Goal: Information Seeking & Learning: Learn about a topic

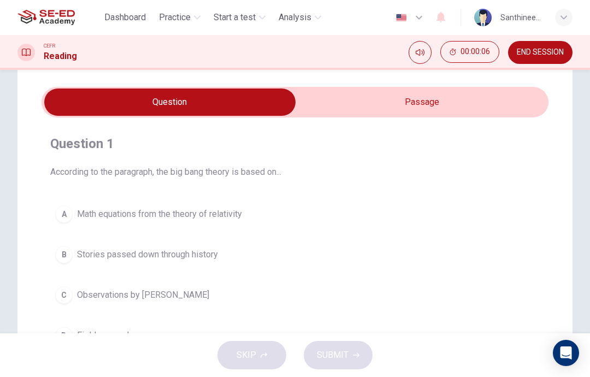
scroll to position [25, 0]
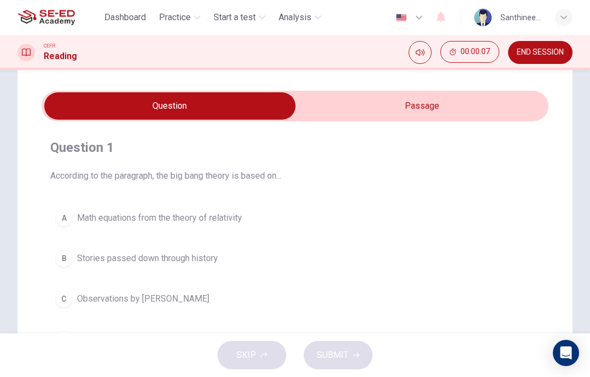
click at [441, 111] on input "checkbox" at bounding box center [170, 105] width 761 height 27
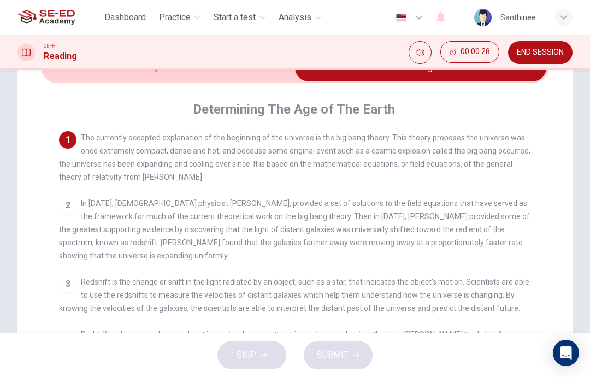
scroll to position [69, 0]
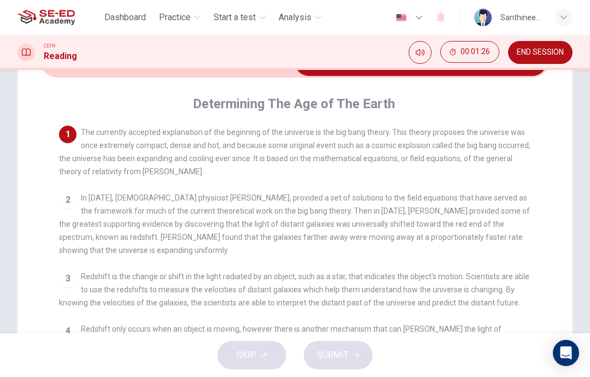
click at [532, 352] on div "SKIP SUBMIT" at bounding box center [295, 355] width 590 height 44
click at [548, 340] on div "SKIP SUBMIT" at bounding box center [295, 355] width 590 height 44
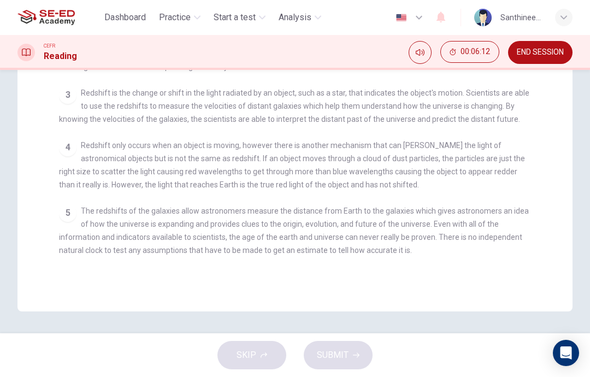
scroll to position [263, 0]
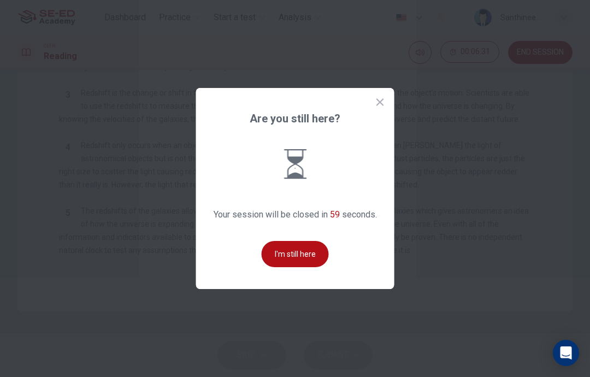
click at [302, 267] on button "I'm still here" at bounding box center [295, 254] width 67 height 26
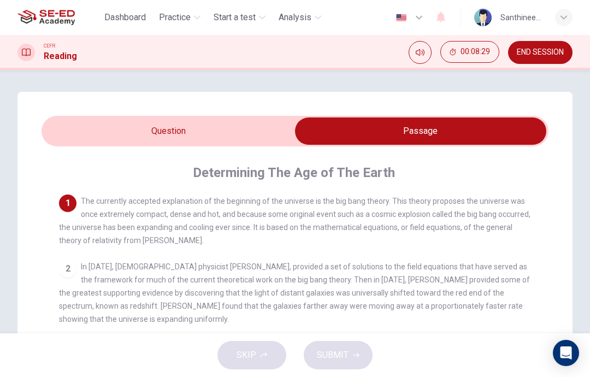
scroll to position [0, 0]
click at [203, 134] on input "checkbox" at bounding box center [420, 131] width 761 height 27
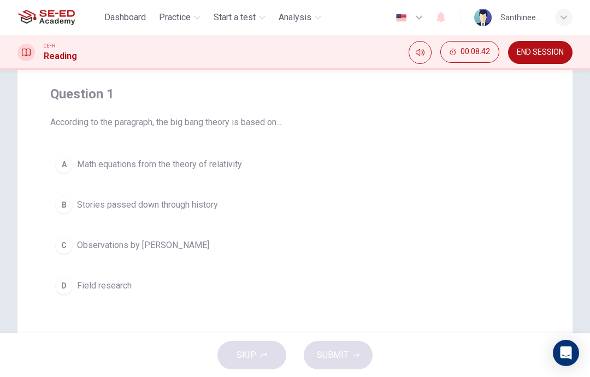
scroll to position [79, 0]
click at [202, 203] on span "Stories passed down through history" at bounding box center [147, 204] width 141 height 13
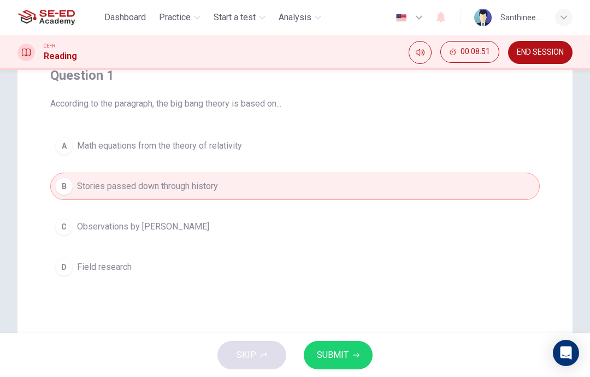
scroll to position [98, 0]
click at [332, 354] on span "SUBMIT" at bounding box center [333, 355] width 32 height 15
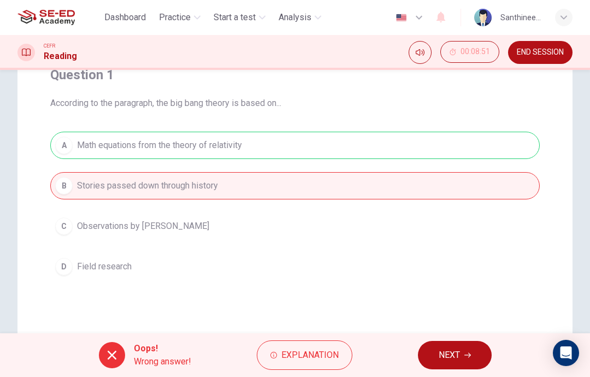
click at [448, 364] on button "NEXT" at bounding box center [455, 355] width 74 height 28
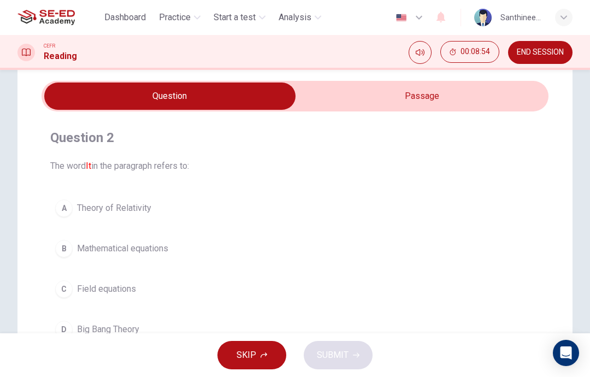
scroll to position [31, 0]
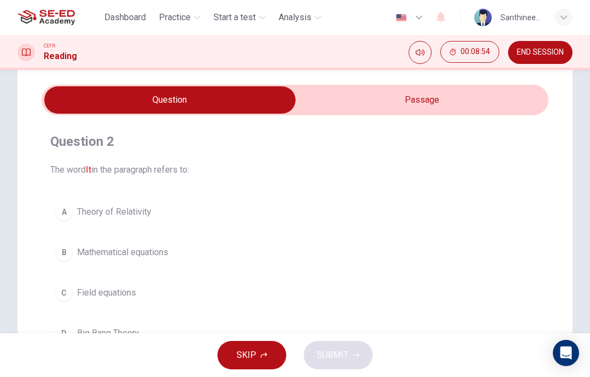
click at [398, 103] on input "checkbox" at bounding box center [170, 99] width 761 height 27
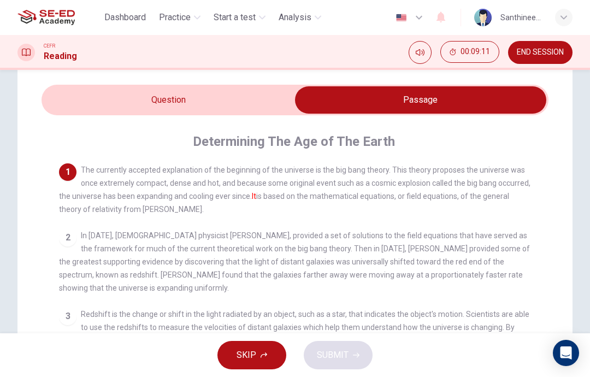
click at [255, 108] on input "checkbox" at bounding box center [420, 99] width 761 height 27
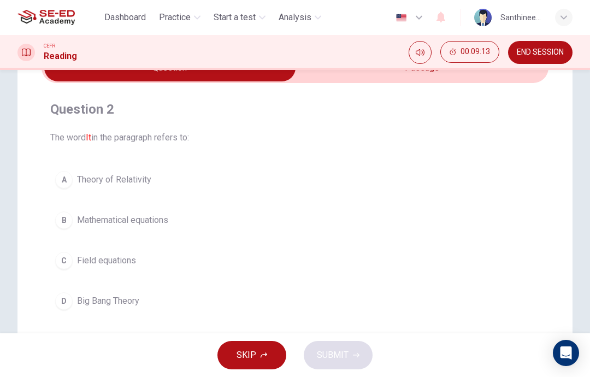
scroll to position [64, 0]
click at [219, 300] on button "D Big Bang Theory" at bounding box center [295, 300] width 490 height 27
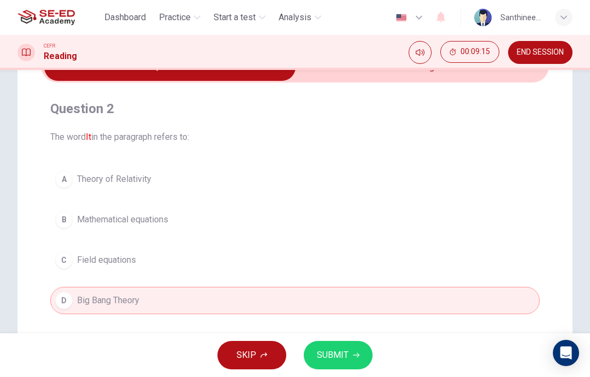
click at [325, 356] on span "SUBMIT" at bounding box center [333, 355] width 32 height 15
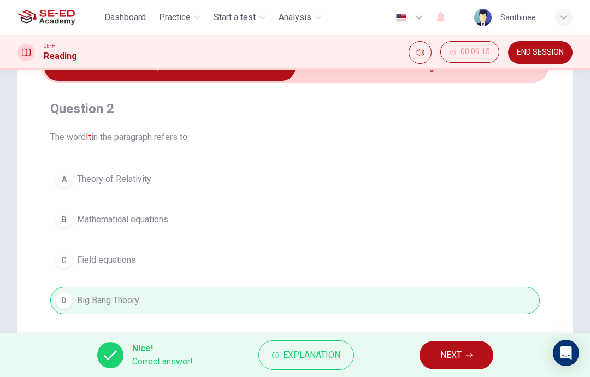
click at [442, 359] on span "NEXT" at bounding box center [451, 355] width 21 height 15
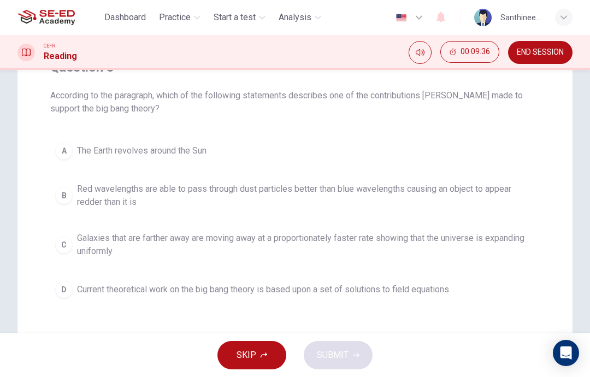
scroll to position [105, 0]
click at [276, 241] on span "Galaxies that are farther away are moving away at a proportionately faster rate…" at bounding box center [306, 245] width 458 height 26
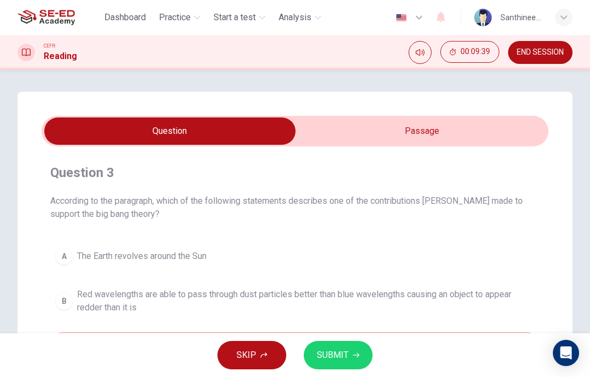
scroll to position [-1, 0]
click at [384, 136] on input "checkbox" at bounding box center [170, 131] width 761 height 27
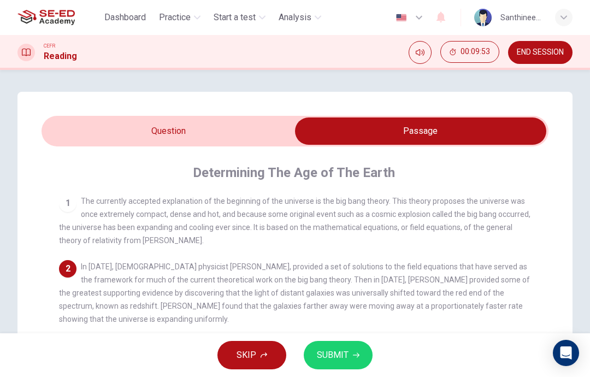
scroll to position [0, 0]
click at [242, 133] on input "checkbox" at bounding box center [420, 131] width 761 height 27
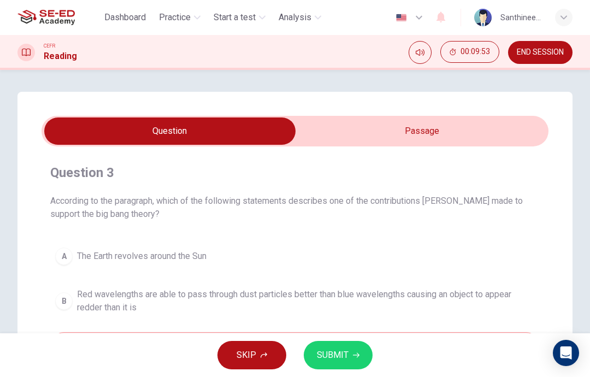
click at [339, 353] on span "SUBMIT" at bounding box center [333, 355] width 32 height 15
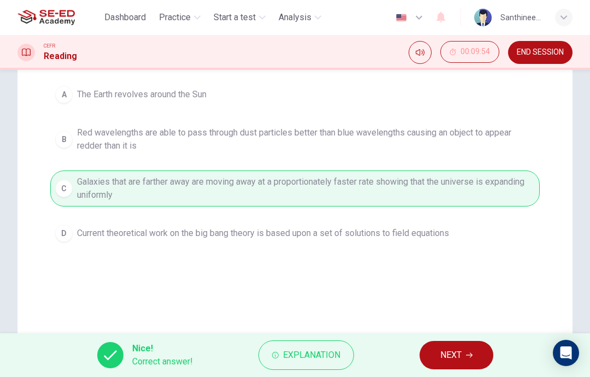
click at [442, 361] on span "NEXT" at bounding box center [451, 355] width 21 height 15
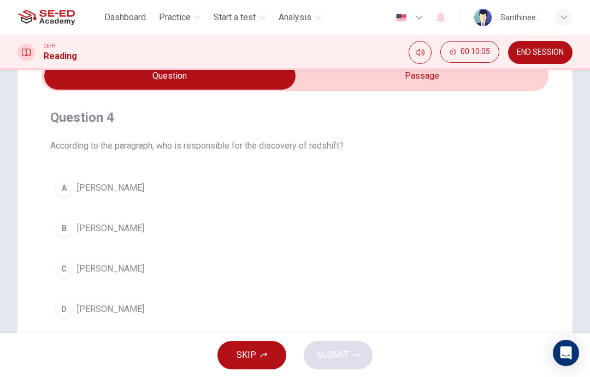
scroll to position [46, 0]
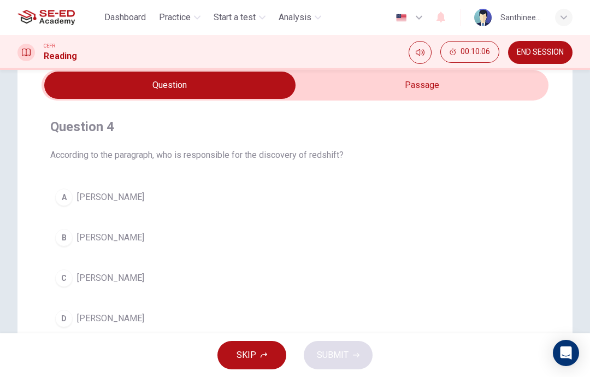
click at [433, 94] on input "checkbox" at bounding box center [170, 85] width 761 height 27
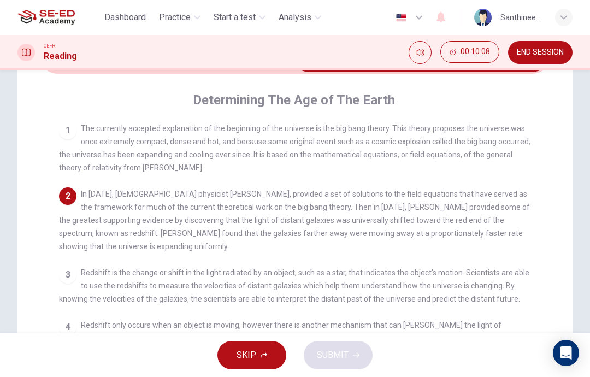
scroll to position [75, 0]
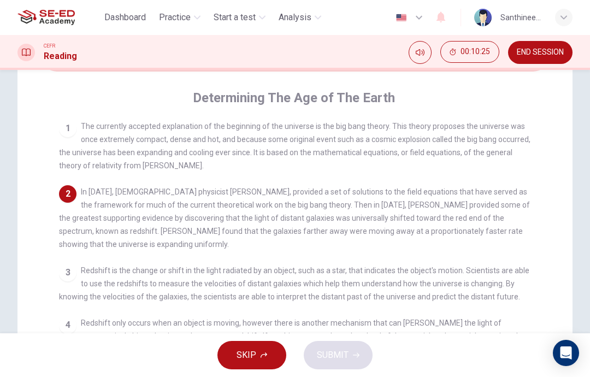
click at [327, 249] on div "2 In [DATE], [DEMOGRAPHIC_DATA] physicist [PERSON_NAME], provided a set of solu…" at bounding box center [295, 218] width 473 height 66
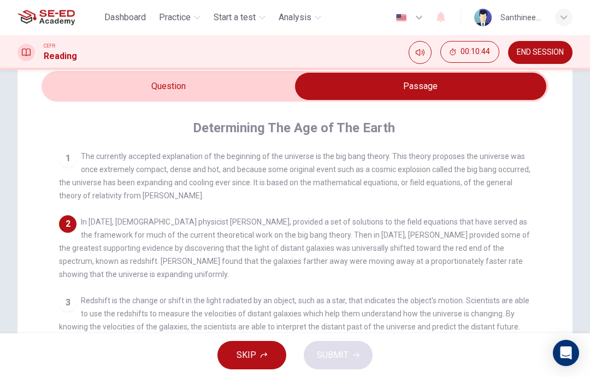
scroll to position [44, 0]
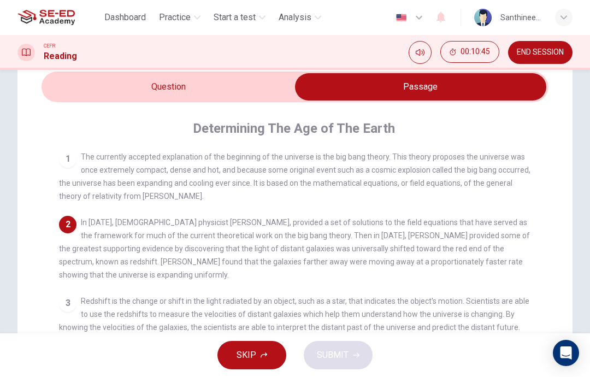
click at [255, 92] on input "checkbox" at bounding box center [420, 86] width 761 height 27
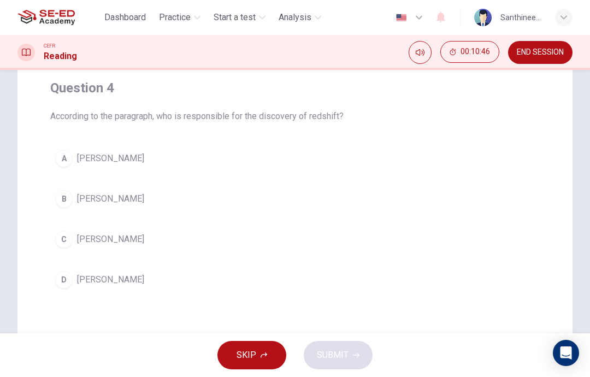
scroll to position [90, 0]
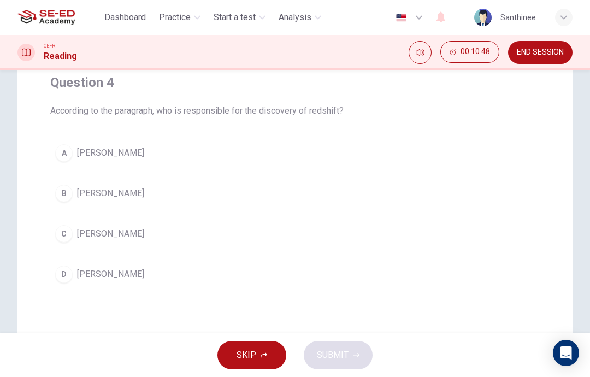
click at [192, 198] on button "B [PERSON_NAME]" at bounding box center [295, 193] width 490 height 27
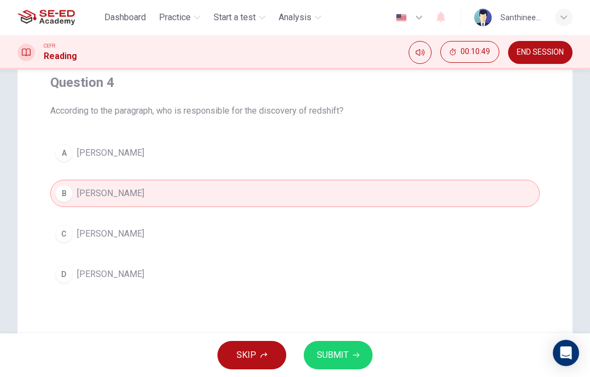
click at [350, 356] on button "SUBMIT" at bounding box center [338, 355] width 69 height 28
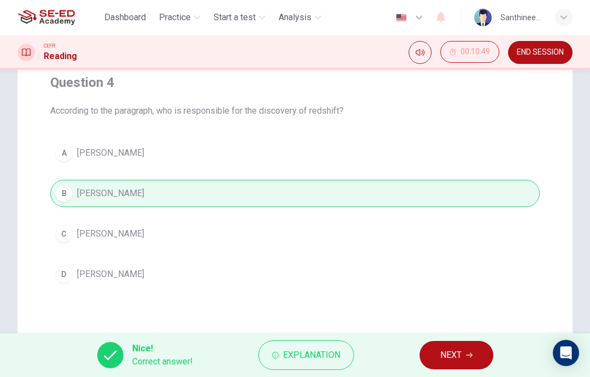
click at [448, 356] on span "NEXT" at bounding box center [451, 355] width 21 height 15
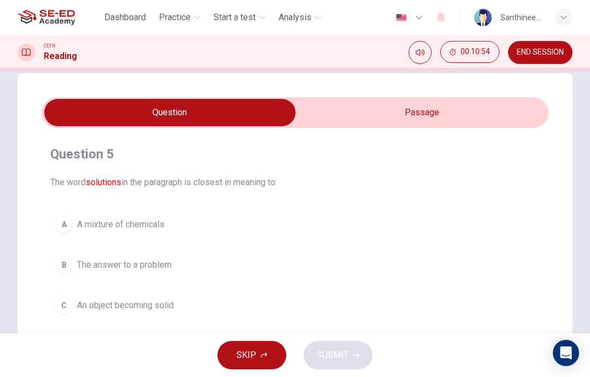
scroll to position [11, 0]
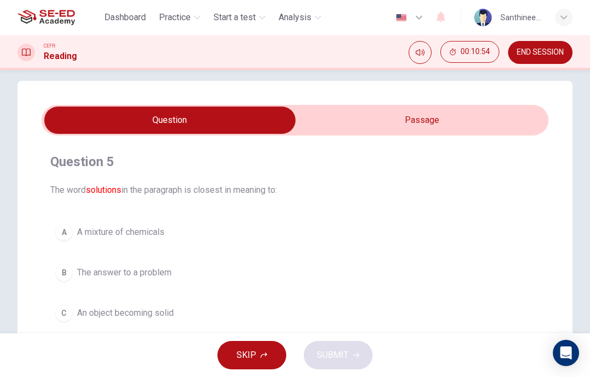
click at [404, 120] on input "checkbox" at bounding box center [170, 120] width 761 height 27
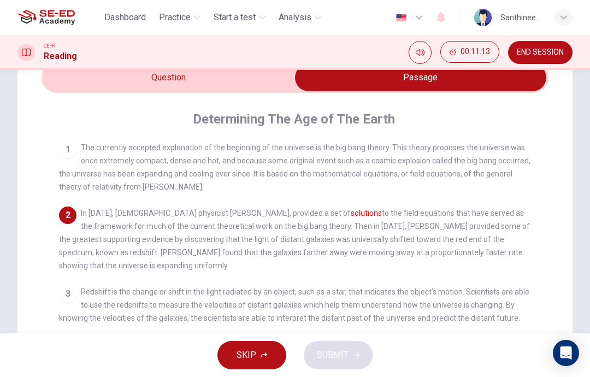
scroll to position [49, 0]
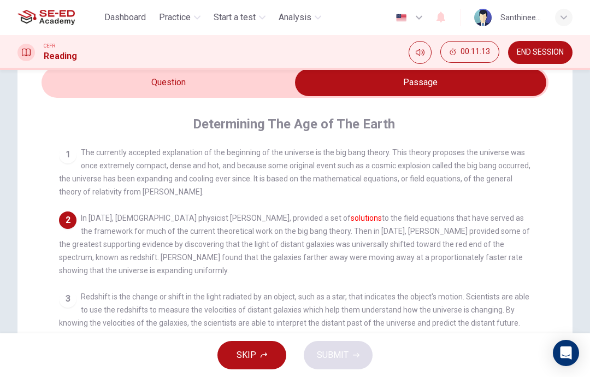
click at [238, 87] on input "checkbox" at bounding box center [420, 82] width 761 height 27
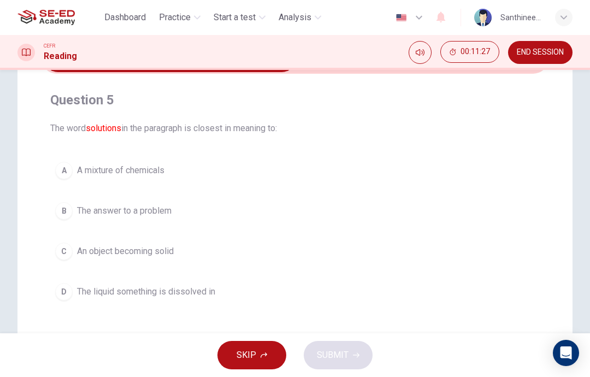
scroll to position [74, 0]
click at [253, 252] on button "C An object becoming solid" at bounding box center [295, 250] width 490 height 27
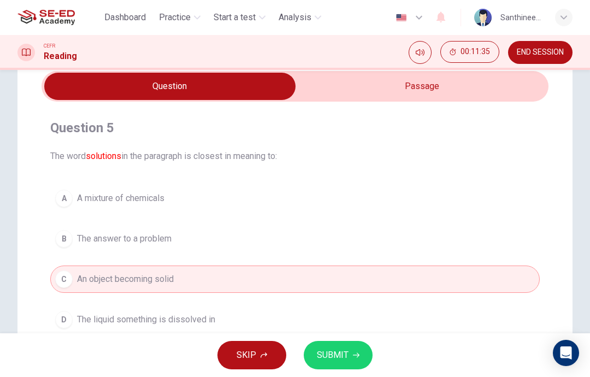
scroll to position [44, 0]
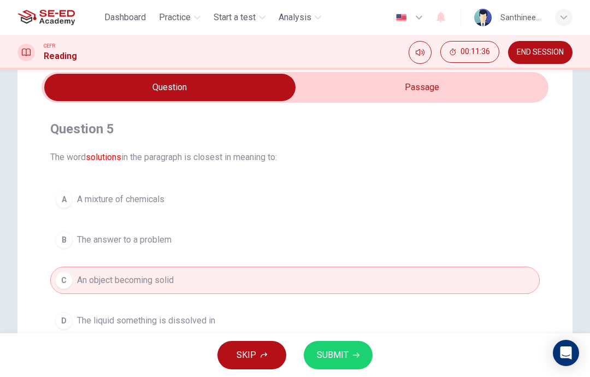
click at [415, 87] on input "checkbox" at bounding box center [170, 87] width 761 height 27
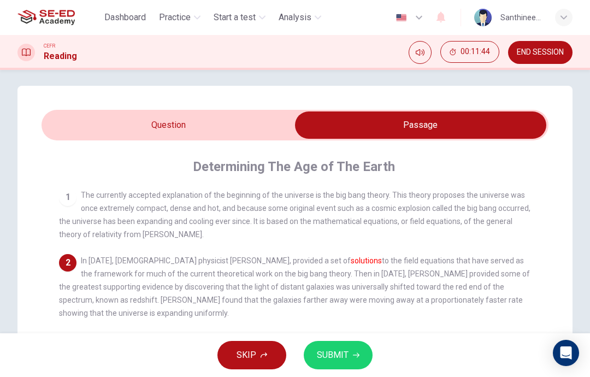
scroll to position [5, 0]
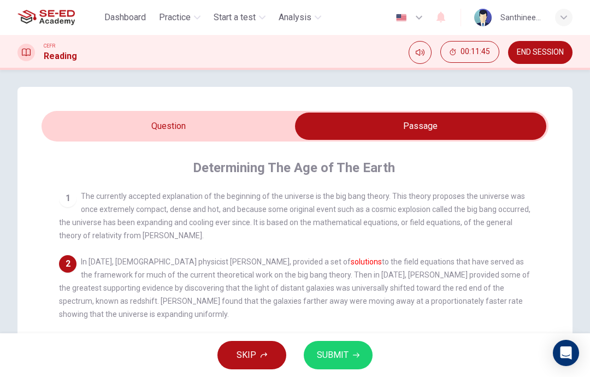
click at [258, 127] on input "checkbox" at bounding box center [420, 126] width 761 height 27
checkbox input "false"
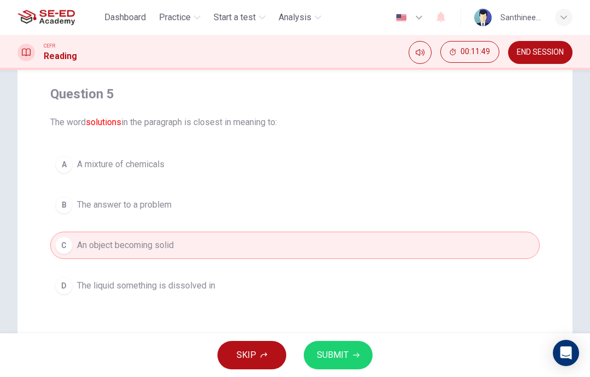
scroll to position [78, 0]
click at [345, 354] on span "SUBMIT" at bounding box center [333, 355] width 32 height 15
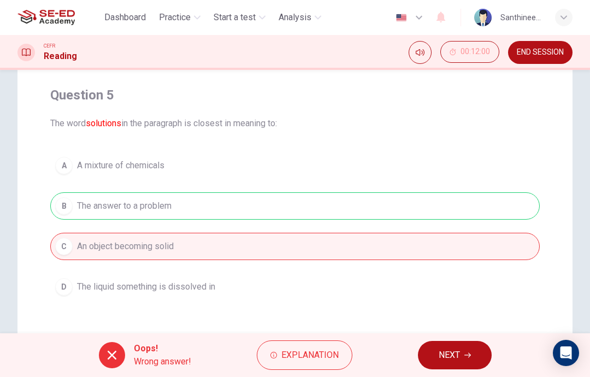
click at [447, 357] on span "NEXT" at bounding box center [449, 355] width 21 height 15
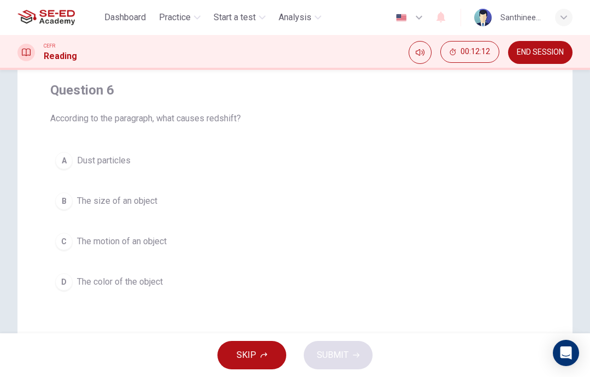
scroll to position [84, 0]
click at [265, 285] on button "D The color of the object" at bounding box center [295, 280] width 490 height 27
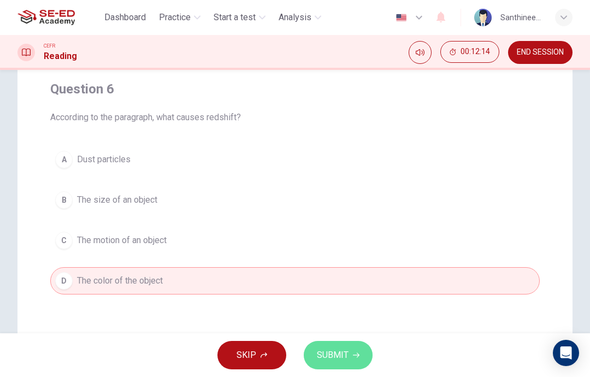
click at [341, 359] on span "SUBMIT" at bounding box center [333, 355] width 32 height 15
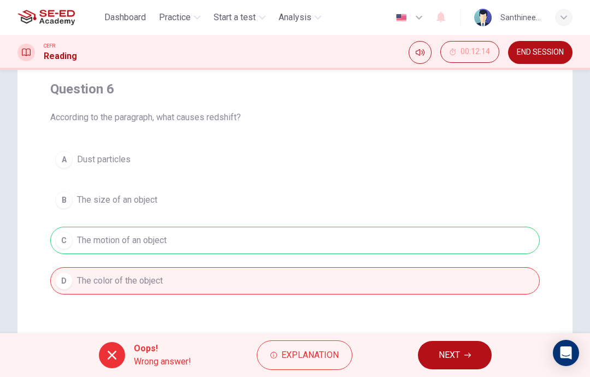
click at [444, 356] on span "NEXT" at bounding box center [449, 355] width 21 height 15
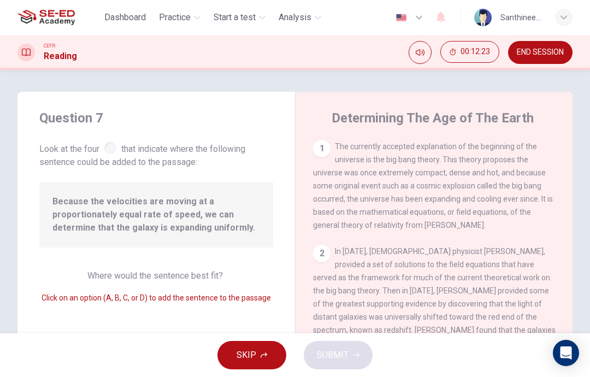
scroll to position [0, 0]
click at [325, 150] on div "1" at bounding box center [321, 148] width 17 height 17
click at [322, 251] on div "2" at bounding box center [321, 253] width 17 height 17
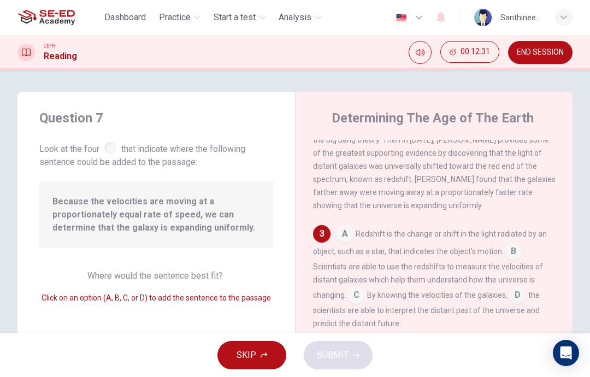
scroll to position [150, 0]
click at [341, 245] on input at bounding box center [344, 235] width 17 height 17
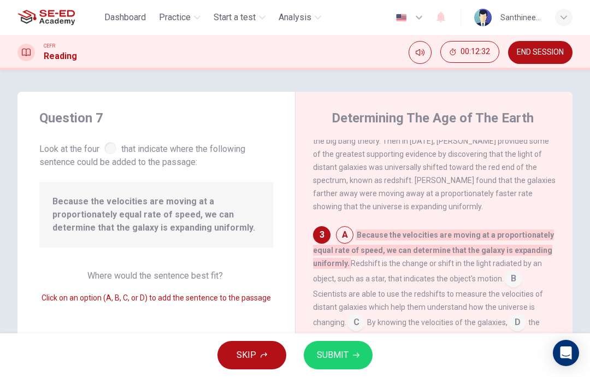
click at [319, 244] on div "3" at bounding box center [321, 234] width 17 height 17
click at [343, 244] on input at bounding box center [344, 235] width 17 height 17
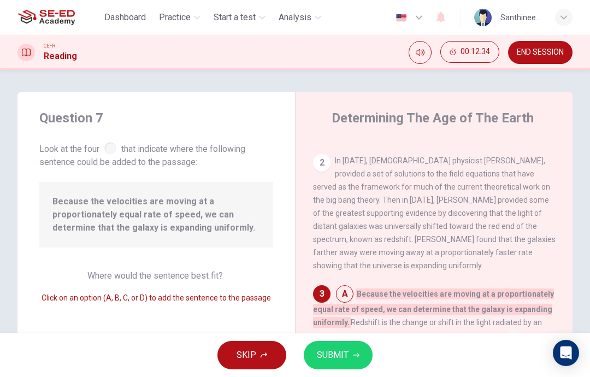
scroll to position [84, 0]
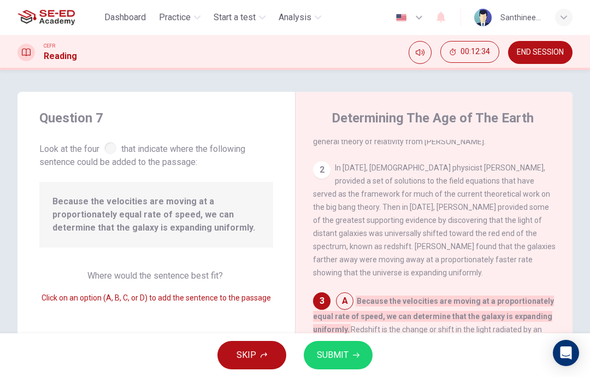
click at [380, 175] on span "In [DATE], [DEMOGRAPHIC_DATA] physicist [PERSON_NAME], provided a set of soluti…" at bounding box center [434, 220] width 243 height 114
click at [351, 175] on span "In [DATE], [DEMOGRAPHIC_DATA] physicist [PERSON_NAME], provided a set of soluti…" at bounding box center [434, 220] width 243 height 114
click at [323, 170] on div "2" at bounding box center [321, 169] width 17 height 17
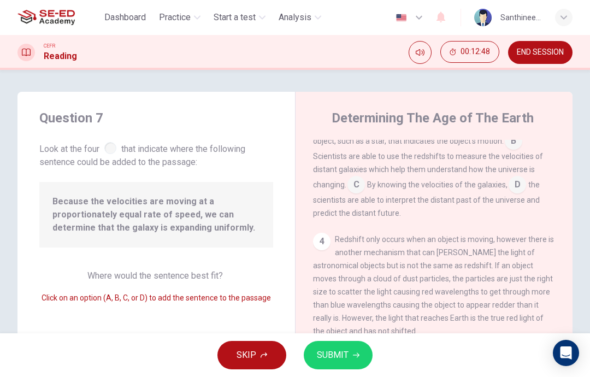
scroll to position [293, 0]
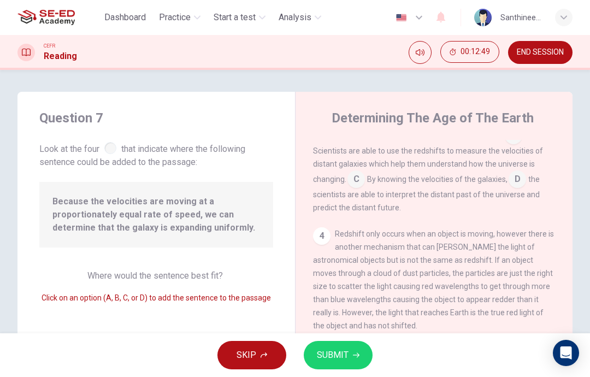
click at [366, 254] on span "Redshift only occurs when an object is moving, however there is another mechani…" at bounding box center [433, 280] width 241 height 101
click at [339, 253] on span "Redshift only occurs when an object is moving, however there is another mechani…" at bounding box center [433, 280] width 241 height 101
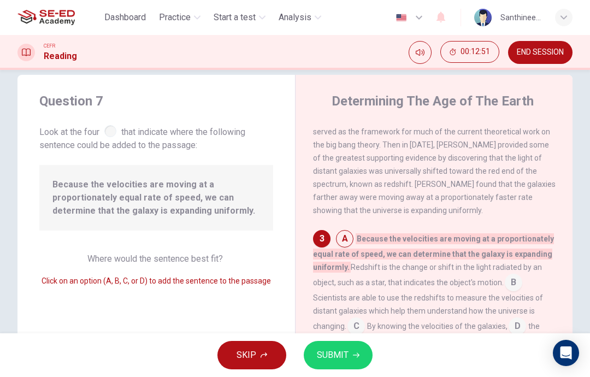
scroll to position [17, 0]
click at [343, 243] on input at bounding box center [344, 239] width 17 height 17
click at [321, 245] on div "3" at bounding box center [321, 238] width 17 height 17
click at [320, 247] on div "3" at bounding box center [321, 238] width 17 height 17
click at [349, 244] on input at bounding box center [344, 239] width 17 height 17
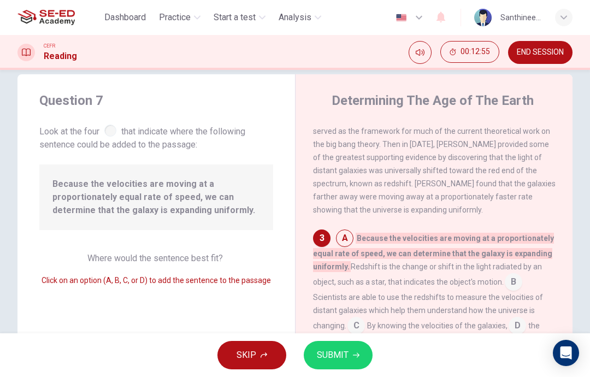
click at [391, 260] on span "Because the velocities are moving at a proportionately equal rate of speed, we …" at bounding box center [433, 252] width 241 height 39
click at [350, 269] on div "A Because the velocities are moving at a proportionately equal rate of speed, w…" at bounding box center [434, 295] width 243 height 131
click at [514, 292] on input at bounding box center [513, 282] width 17 height 17
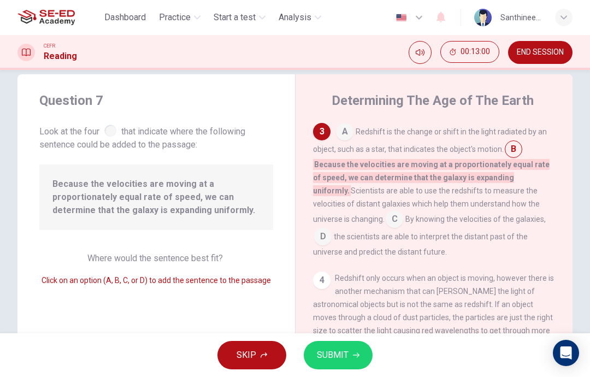
scroll to position [236, 0]
click at [386, 228] on input at bounding box center [394, 219] width 17 height 17
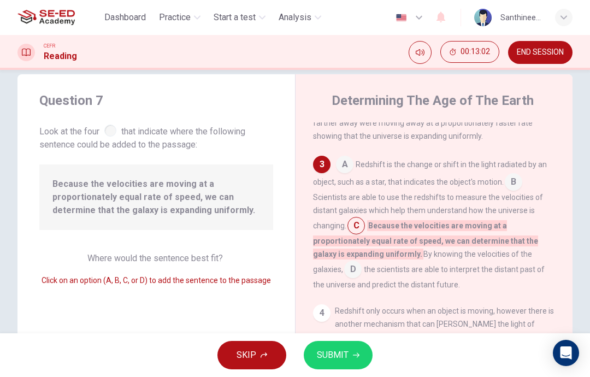
scroll to position [194, 0]
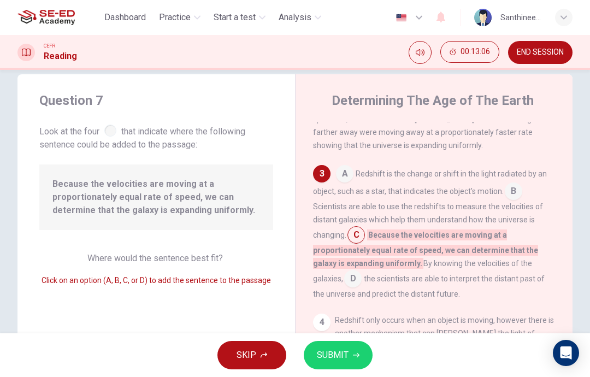
click at [409, 180] on span "Redshift is the change or shift in the light radiated by an object, such as a s…" at bounding box center [430, 182] width 234 height 26
click at [416, 218] on span "Scientists are able to use the redshifts to measure the velocities of distant g…" at bounding box center [428, 220] width 230 height 37
click at [431, 298] on span "the scientists are able to interpret the distant past of the universe and predi…" at bounding box center [429, 286] width 232 height 24
click at [344, 284] on input at bounding box center [352, 279] width 17 height 17
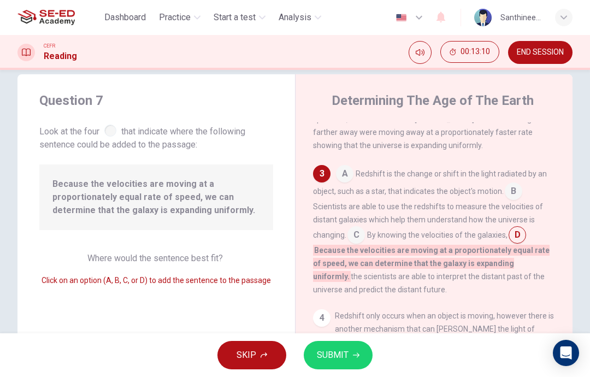
click at [383, 239] on span "By knowing the velocities of the galaxies," at bounding box center [437, 235] width 140 height 9
click at [365, 245] on input at bounding box center [356, 235] width 17 height 17
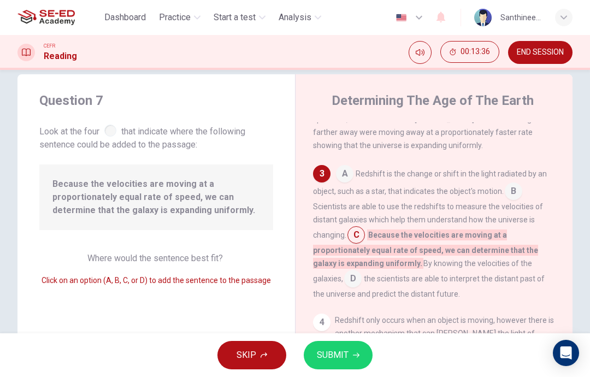
click at [398, 192] on div "A Redshift is the change or shift in the light radiated by an object, such as a…" at bounding box center [434, 233] width 243 height 136
click at [390, 186] on span "Redshift is the change or shift in the light radiated by an object, such as a s…" at bounding box center [430, 182] width 234 height 26
click at [350, 184] on input at bounding box center [344, 174] width 17 height 17
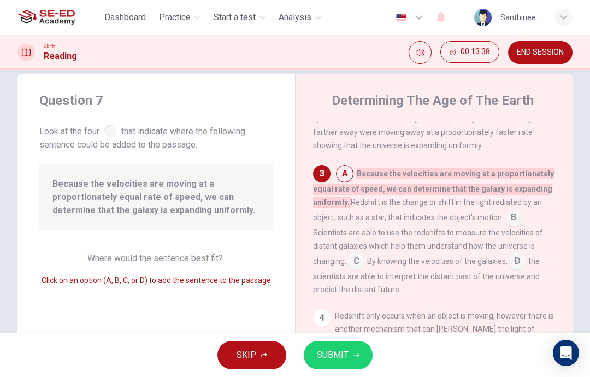
click at [387, 236] on div "A Because the velocities are moving at a proportionately equal rate of speed, w…" at bounding box center [434, 230] width 243 height 131
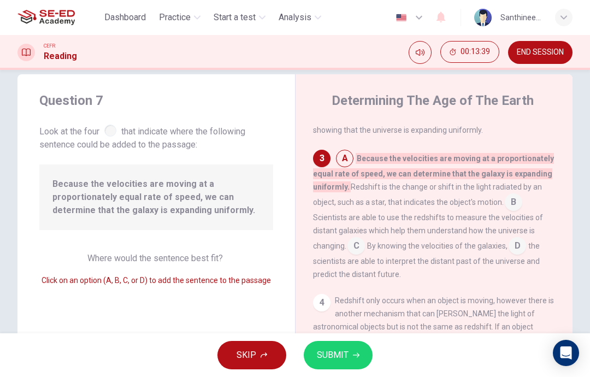
scroll to position [208, 0]
click at [540, 209] on div "A Because the velocities are moving at a proportionately equal rate of speed, w…" at bounding box center [434, 215] width 243 height 131
click at [514, 211] on input at bounding box center [513, 203] width 17 height 17
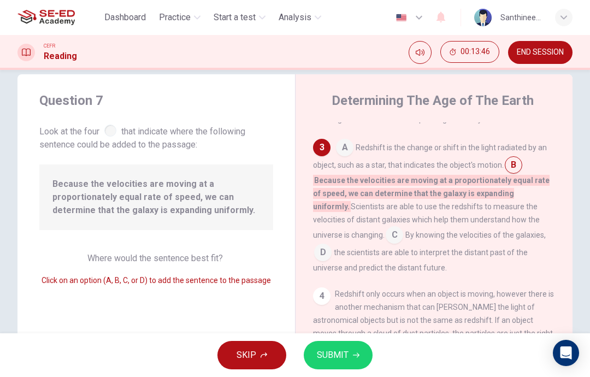
scroll to position [220, 0]
click at [386, 243] on input at bounding box center [394, 235] width 17 height 17
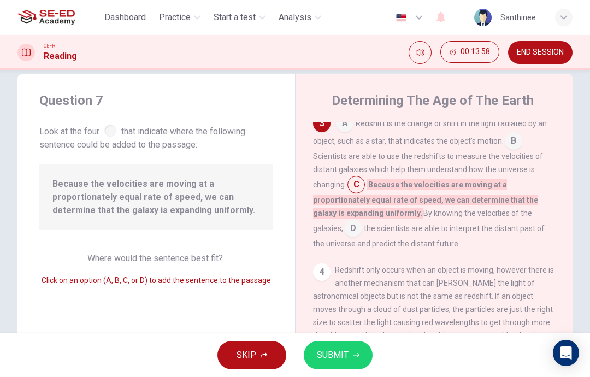
scroll to position [238, 0]
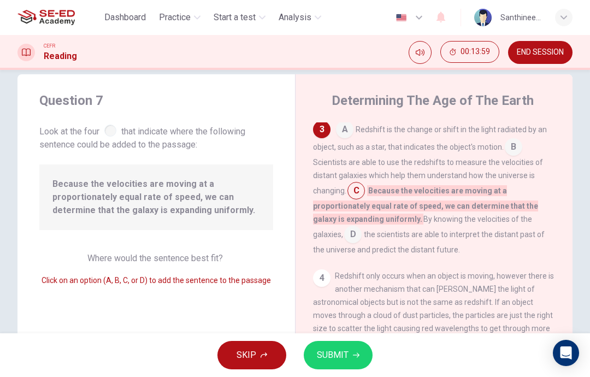
click at [351, 243] on span "the scientists are able to interpret the distant past of the universe and predi…" at bounding box center [429, 242] width 232 height 24
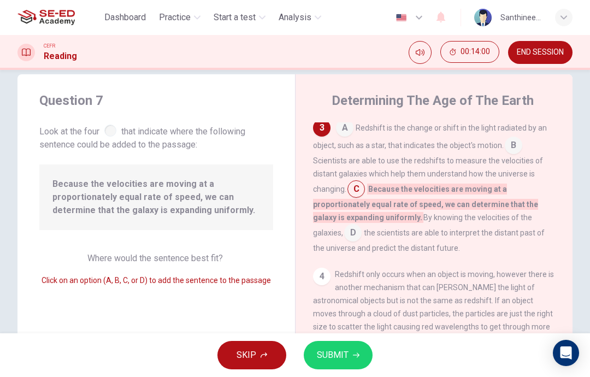
click at [344, 243] on input at bounding box center [352, 233] width 17 height 17
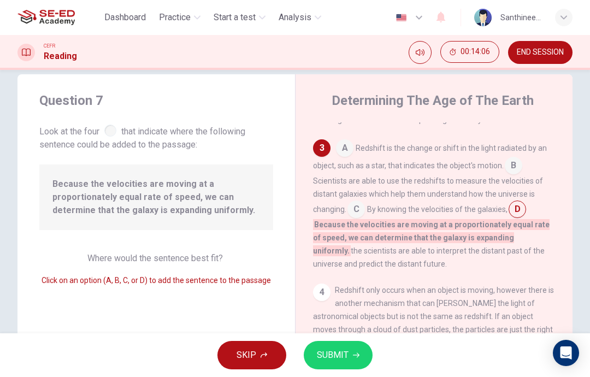
scroll to position [218, 0]
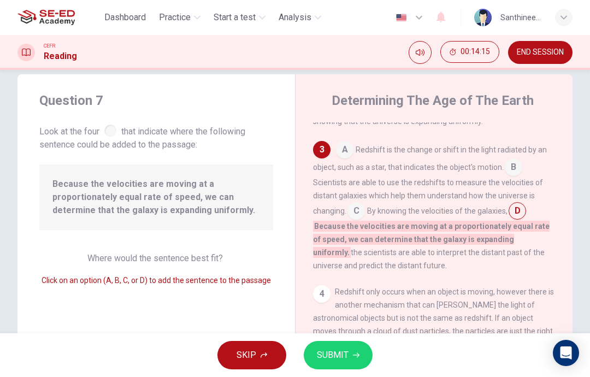
click at [365, 217] on input at bounding box center [356, 211] width 17 height 17
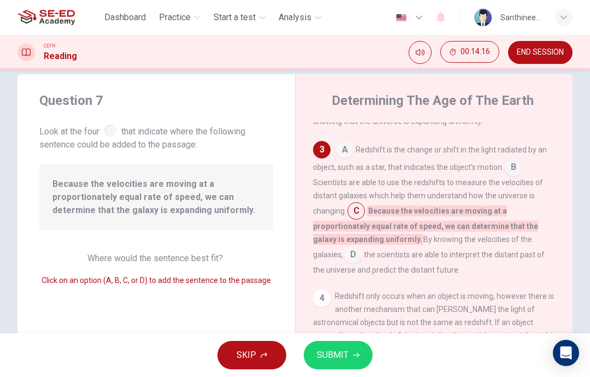
click at [333, 361] on span "SUBMIT" at bounding box center [333, 355] width 32 height 15
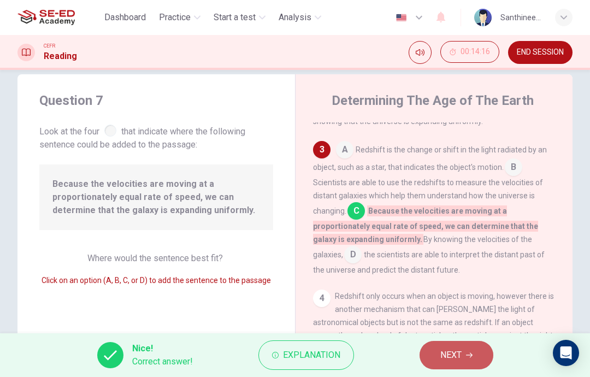
click at [461, 347] on button "NEXT" at bounding box center [457, 355] width 74 height 28
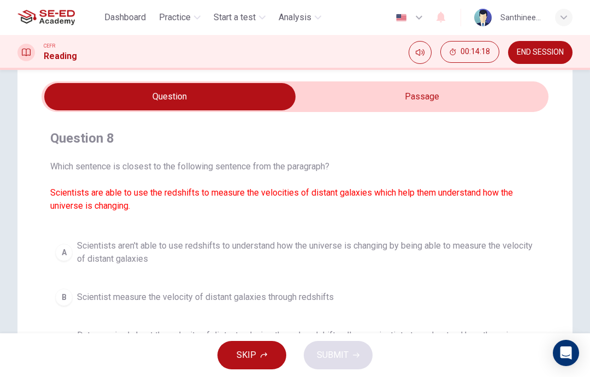
scroll to position [24, 0]
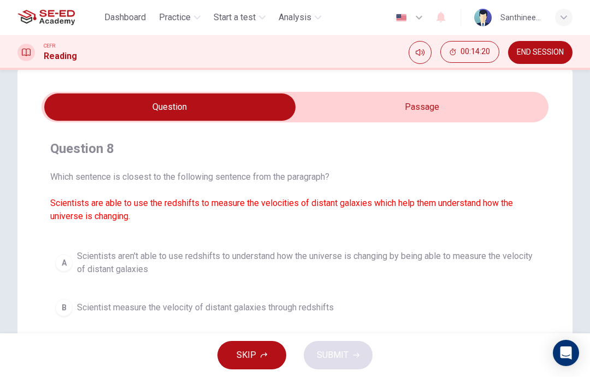
click at [433, 114] on input "checkbox" at bounding box center [170, 106] width 761 height 27
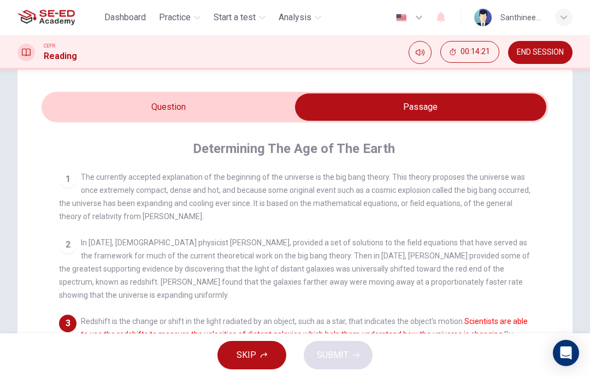
click at [259, 100] on input "checkbox" at bounding box center [420, 106] width 761 height 27
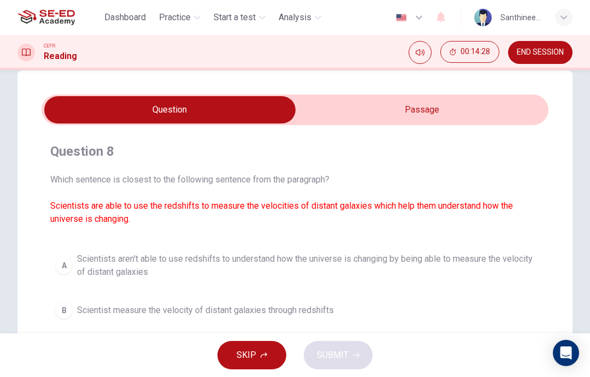
scroll to position [16, 0]
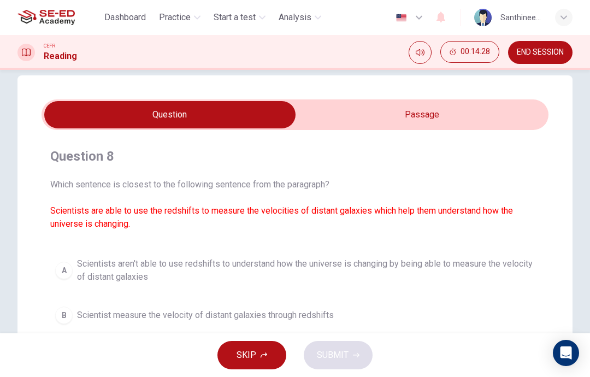
click at [443, 120] on input "checkbox" at bounding box center [170, 114] width 761 height 27
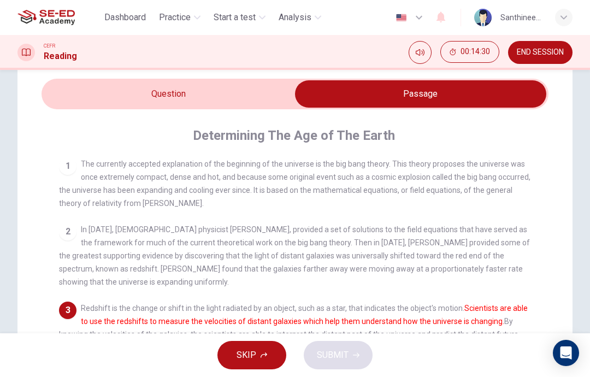
scroll to position [38, 0]
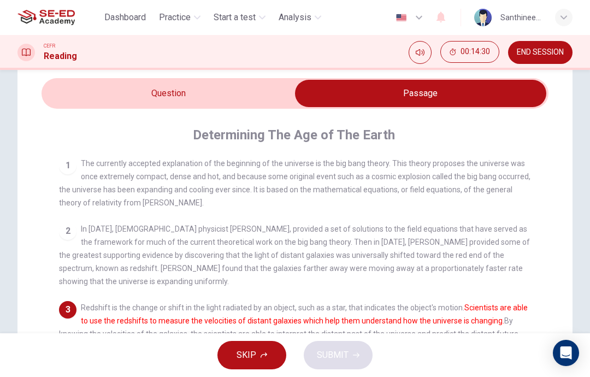
click at [255, 92] on input "checkbox" at bounding box center [420, 93] width 761 height 27
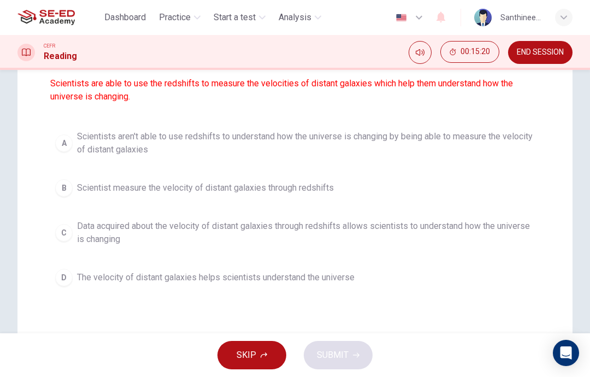
scroll to position [128, 0]
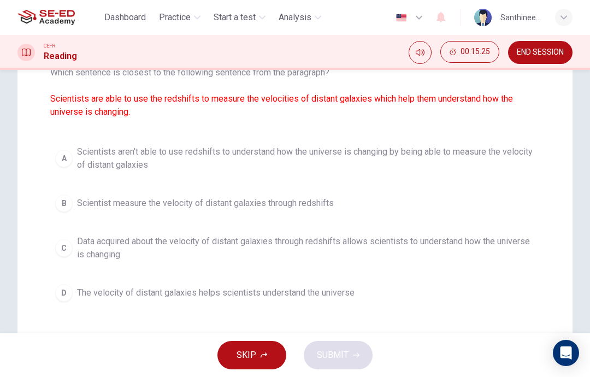
click at [314, 248] on span "Data acquired about the velocity of distant galaxies through redshifts allows s…" at bounding box center [306, 248] width 458 height 26
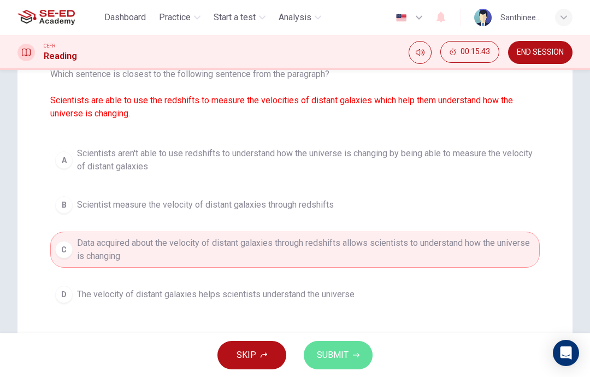
scroll to position [126, 0]
click at [262, 298] on span "The velocity of distant galaxies helps scientists understand the universe" at bounding box center [216, 295] width 278 height 13
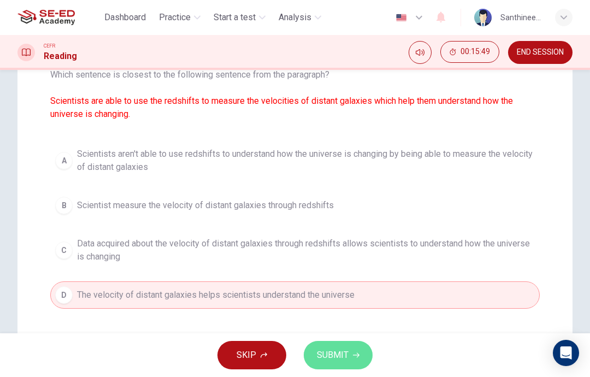
click at [349, 364] on button "SUBMIT" at bounding box center [338, 355] width 69 height 28
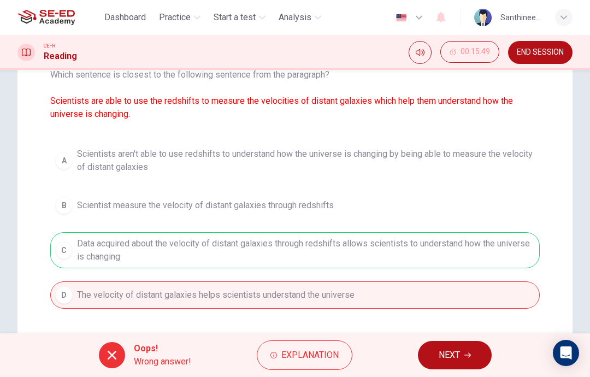
click at [453, 352] on span "NEXT" at bounding box center [449, 355] width 21 height 15
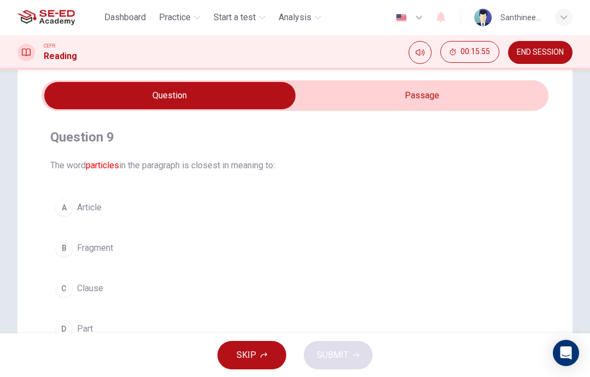
scroll to position [23, 0]
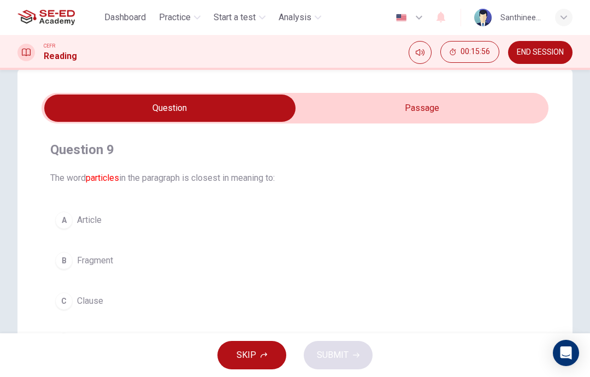
click at [449, 108] on input "checkbox" at bounding box center [170, 108] width 761 height 27
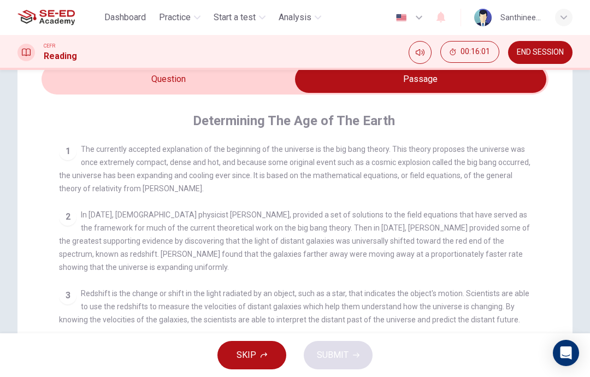
scroll to position [39, 0]
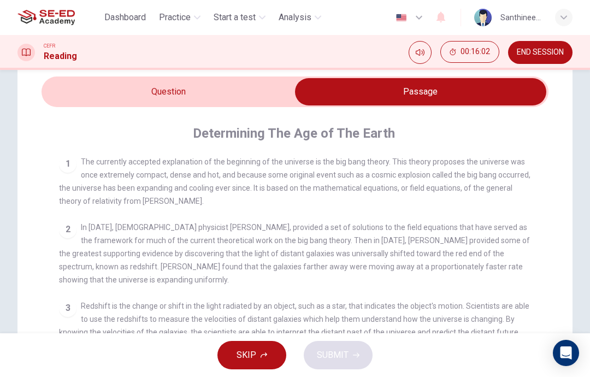
click at [263, 89] on input "checkbox" at bounding box center [420, 91] width 761 height 27
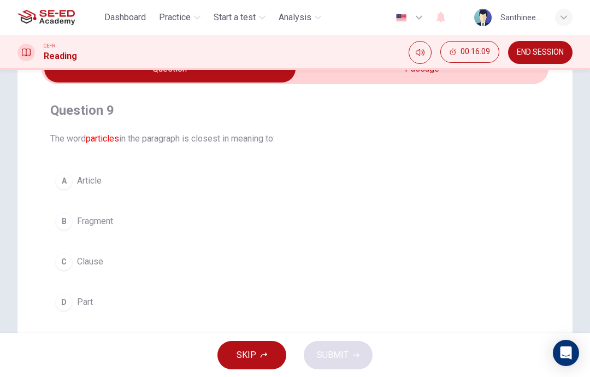
scroll to position [50, 0]
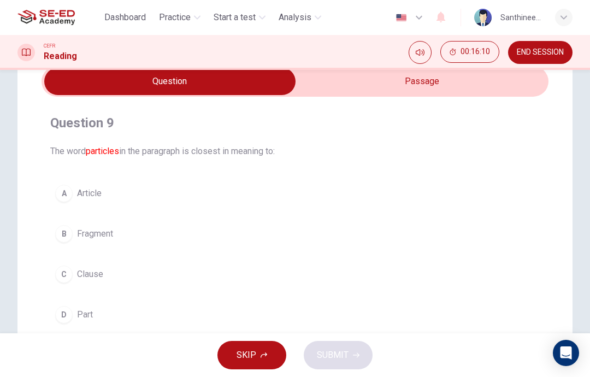
click at [399, 133] on div "Question 9 The word particles in the paragraph is closest in meaning to:" at bounding box center [295, 136] width 490 height 44
click at [454, 80] on input "checkbox" at bounding box center [170, 81] width 761 height 27
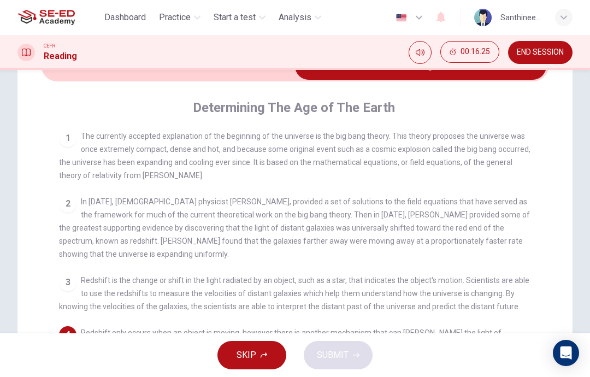
scroll to position [36, 0]
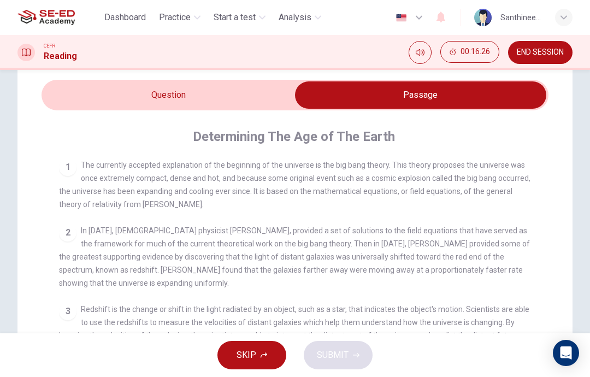
click at [256, 97] on input "checkbox" at bounding box center [420, 94] width 761 height 27
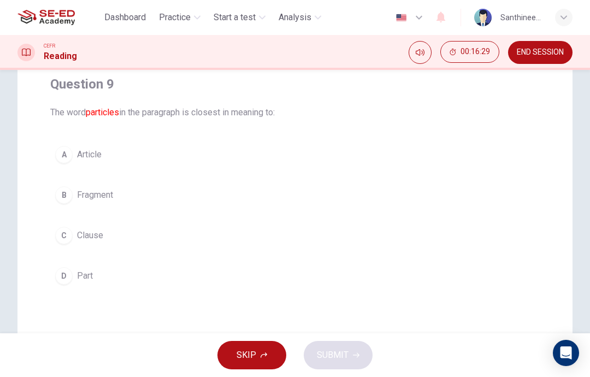
scroll to position [89, 0]
click at [243, 285] on button "D Part" at bounding box center [295, 275] width 490 height 27
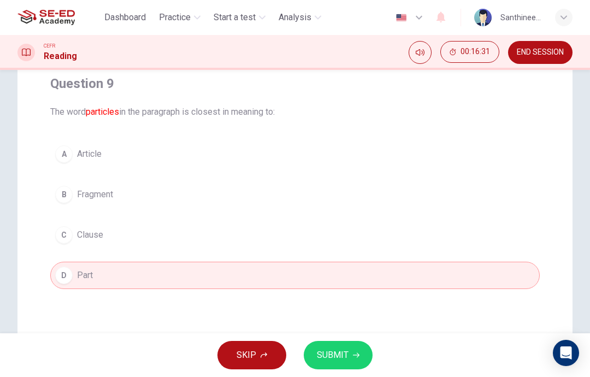
click at [348, 356] on span "SUBMIT" at bounding box center [333, 355] width 32 height 15
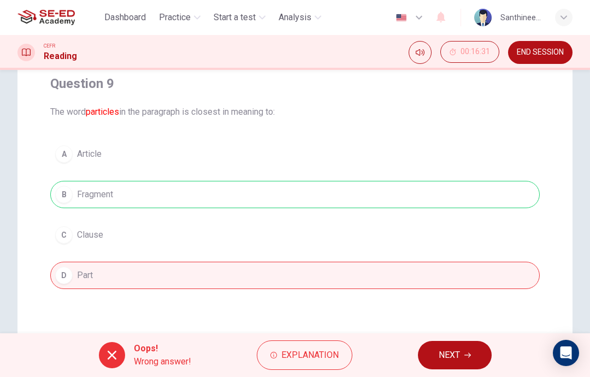
click at [430, 368] on button "NEXT" at bounding box center [455, 355] width 74 height 28
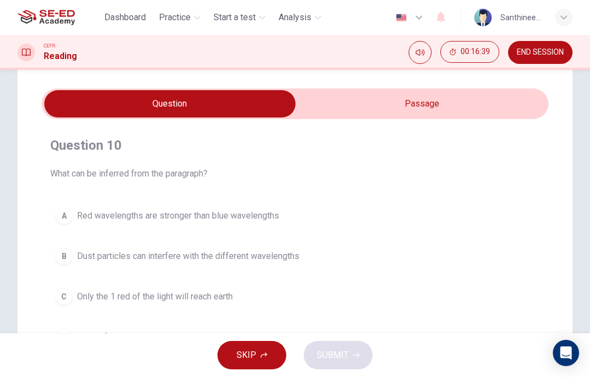
scroll to position [27, 0]
click at [449, 102] on input "checkbox" at bounding box center [170, 104] width 761 height 27
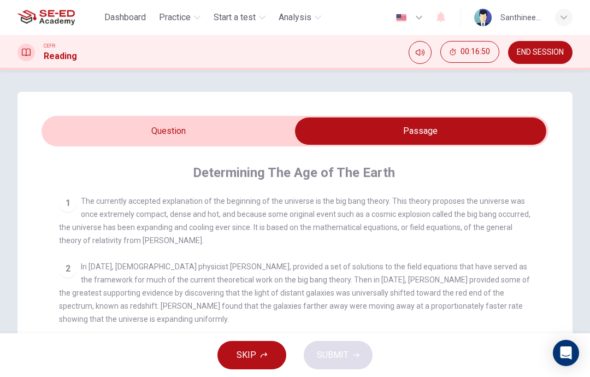
scroll to position [0, 0]
click at [246, 128] on input "checkbox" at bounding box center [420, 131] width 761 height 27
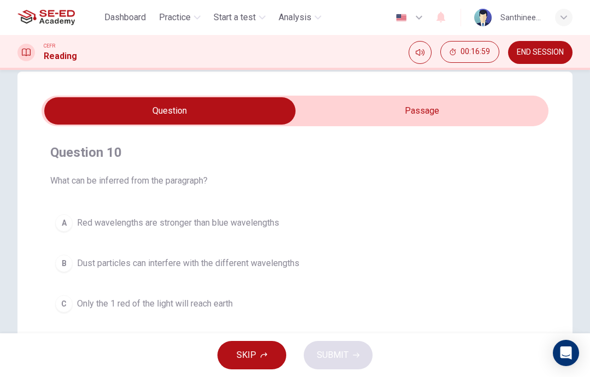
scroll to position [20, 0]
click at [406, 114] on input "checkbox" at bounding box center [170, 110] width 761 height 27
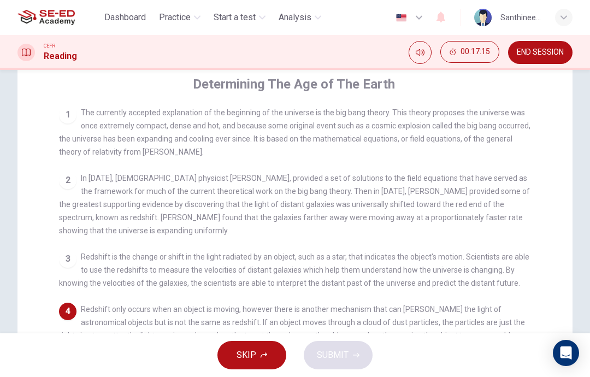
scroll to position [58, 0]
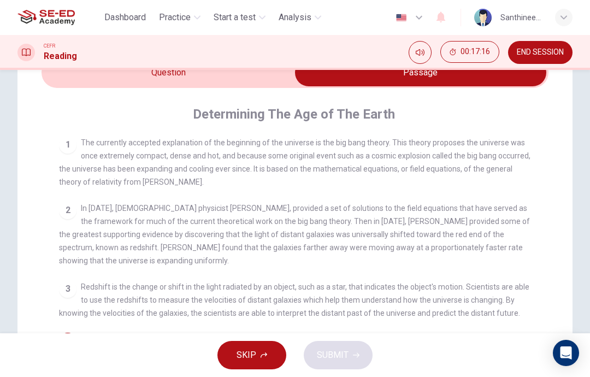
click at [273, 71] on input "checkbox" at bounding box center [420, 72] width 761 height 27
checkbox input "false"
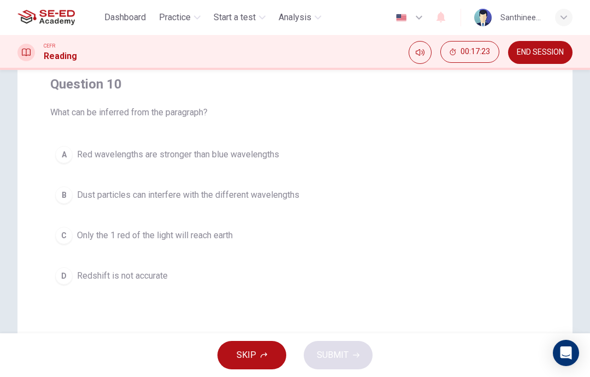
scroll to position [79, 0]
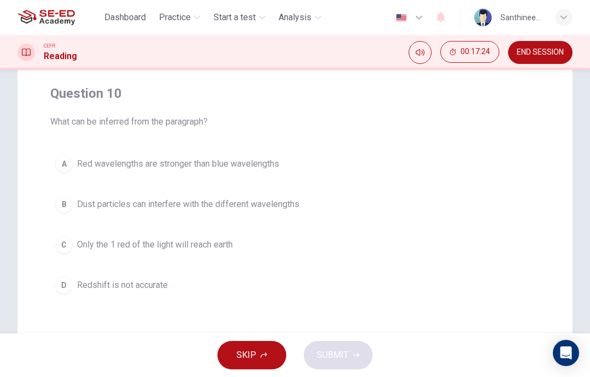
click at [306, 208] on button "B Dust particles can interfere with the different wavelengths" at bounding box center [295, 204] width 490 height 27
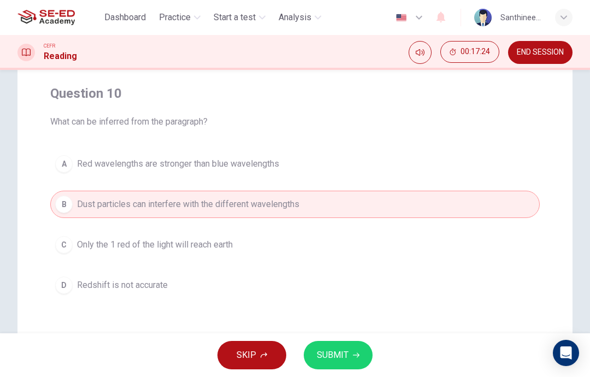
click at [340, 368] on button "SUBMIT" at bounding box center [338, 355] width 69 height 28
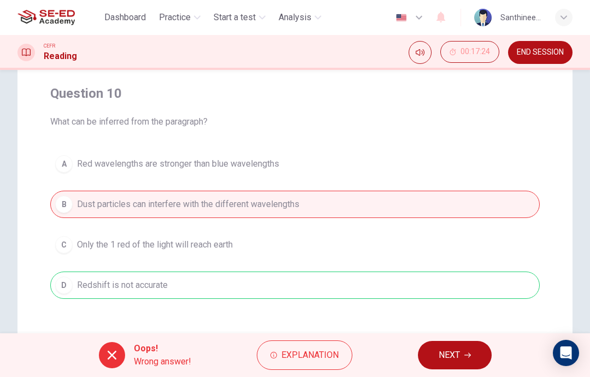
click at [461, 368] on button "NEXT" at bounding box center [455, 355] width 74 height 28
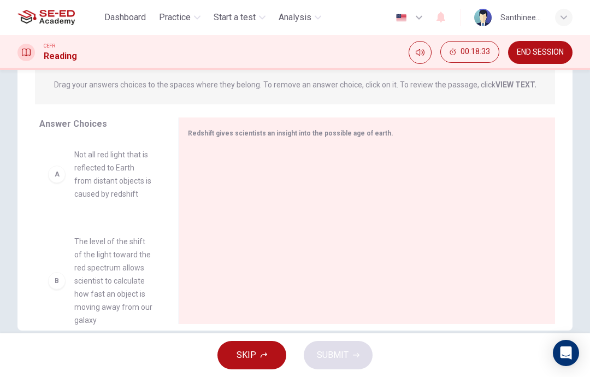
scroll to position [150, 0]
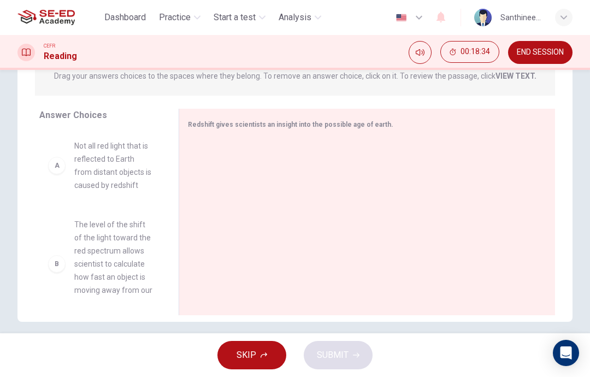
click at [54, 267] on div "B" at bounding box center [56, 263] width 17 height 17
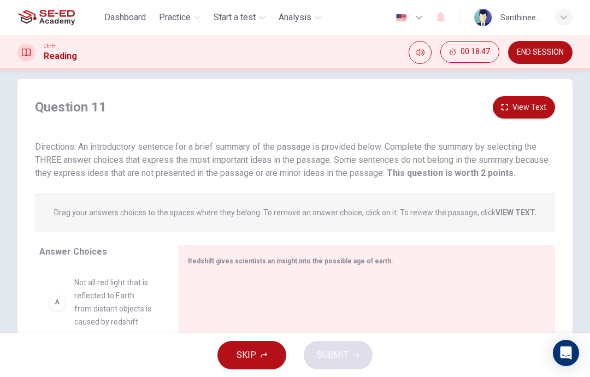
scroll to position [-1, 0]
click at [229, 259] on span "Redshift gives scientists an insight into the possible age of earth." at bounding box center [291, 261] width 206 height 8
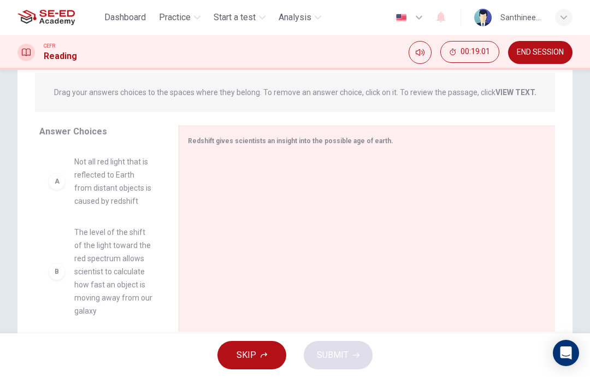
scroll to position [0, 0]
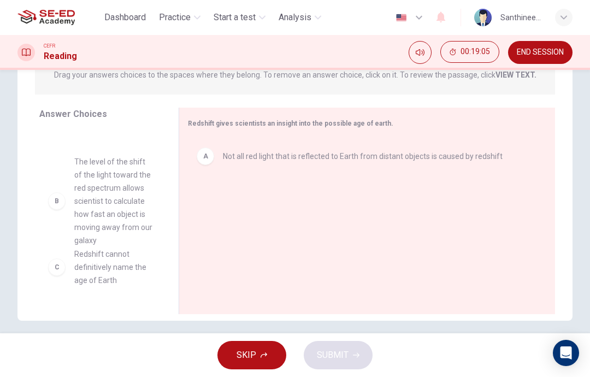
click at [131, 255] on div "C Redshift cannot definitively name the age of Earth D [PERSON_NAME] laid the f…" at bounding box center [100, 214] width 122 height 168
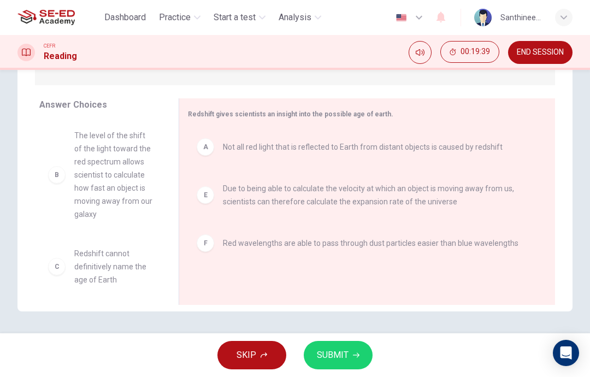
click at [336, 351] on span "SUBMIT" at bounding box center [333, 355] width 32 height 15
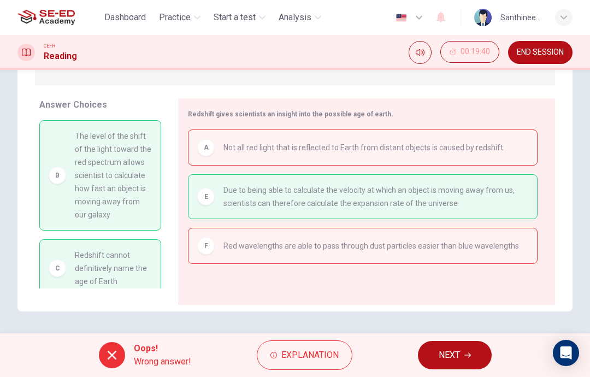
click at [442, 357] on span "NEXT" at bounding box center [449, 355] width 21 height 15
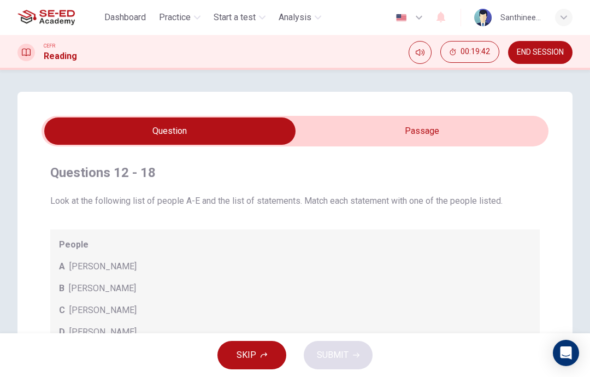
click at [378, 130] on input "checkbox" at bounding box center [170, 131] width 761 height 27
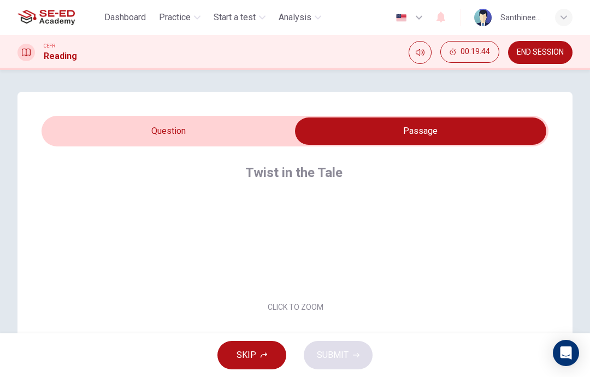
scroll to position [70, 0]
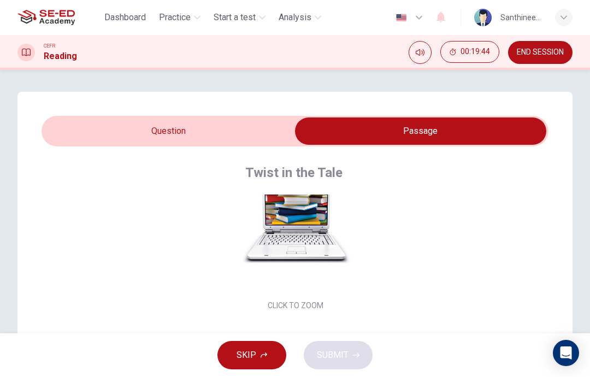
click at [219, 133] on input "checkbox" at bounding box center [420, 131] width 761 height 27
checkbox input "false"
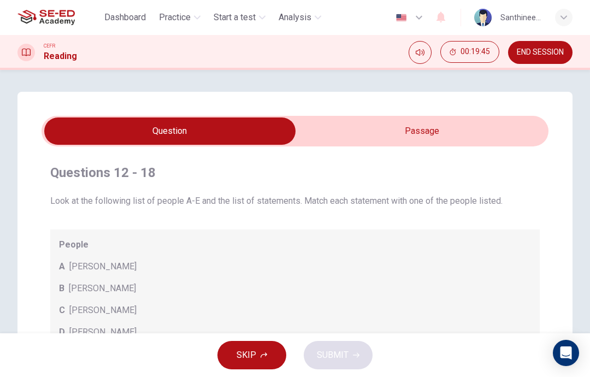
click at [530, 55] on span "END SESSION" at bounding box center [540, 52] width 47 height 9
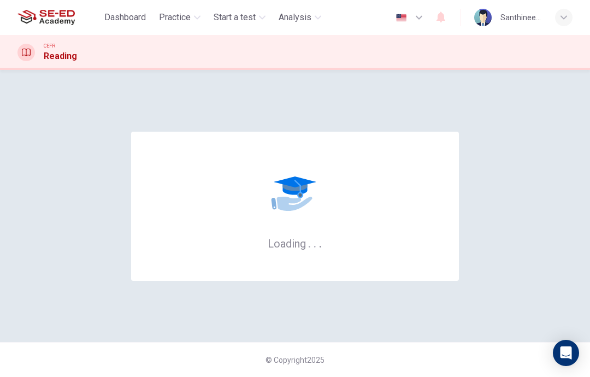
click at [190, 17] on span "Practice" at bounding box center [175, 17] width 32 height 13
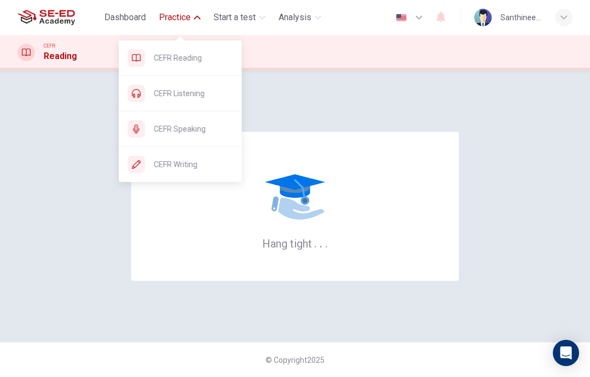
click at [206, 100] on div "CEFR Listening" at bounding box center [180, 93] width 123 height 35
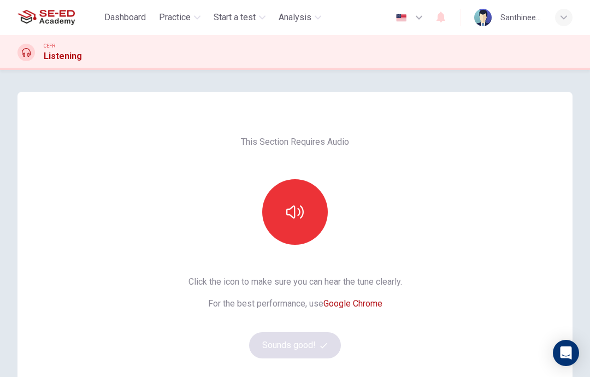
scroll to position [17, 0]
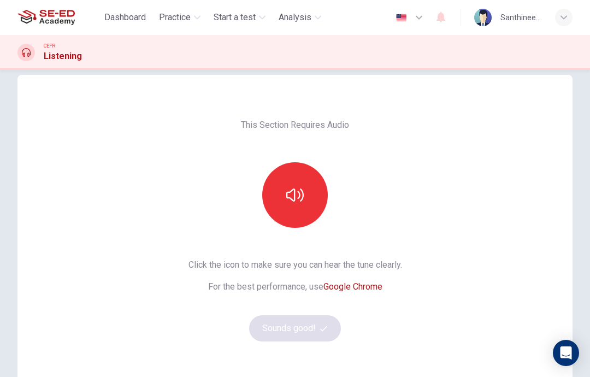
click at [317, 192] on button "button" at bounding box center [295, 195] width 66 height 66
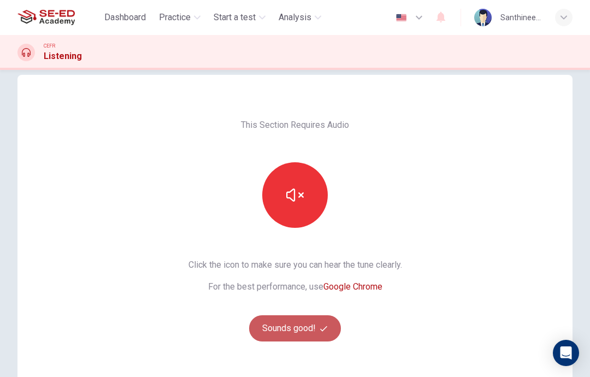
click at [309, 329] on button "Sounds good!" at bounding box center [295, 328] width 92 height 26
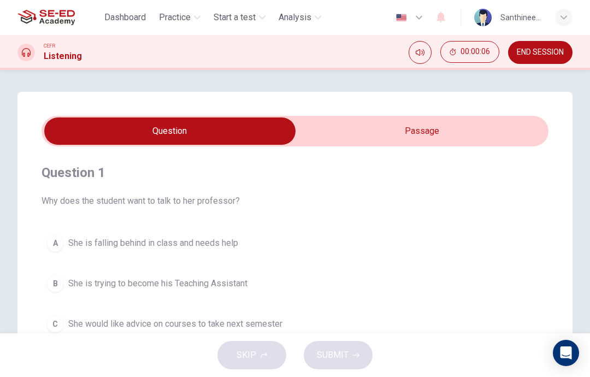
scroll to position [0, 0]
click at [454, 134] on input "checkbox" at bounding box center [170, 131] width 761 height 27
checkbox input "true"
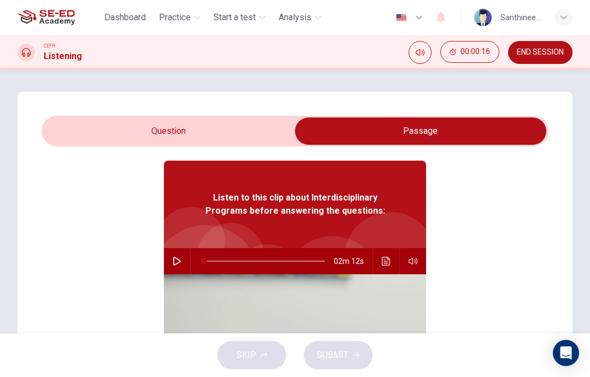
scroll to position [33, 0]
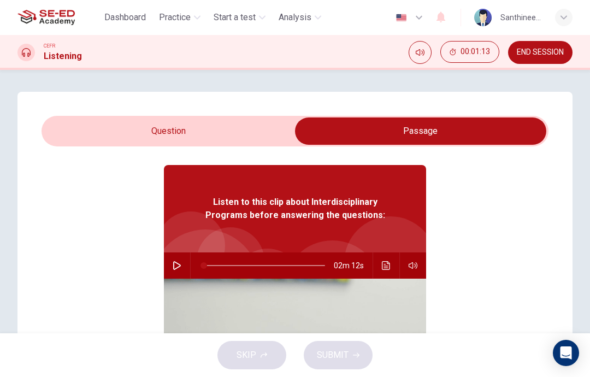
click at [180, 265] on icon "button" at bounding box center [177, 265] width 8 height 9
click at [181, 264] on button "button" at bounding box center [176, 266] width 17 height 26
click at [406, 372] on div "SKIP SUBMIT" at bounding box center [295, 355] width 590 height 44
type input "49"
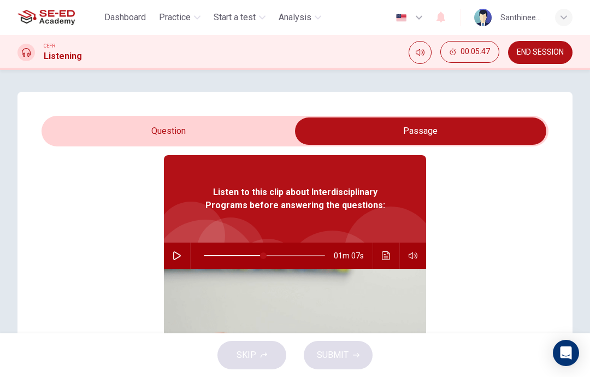
click at [216, 134] on input "checkbox" at bounding box center [420, 131] width 761 height 27
checkbox input "false"
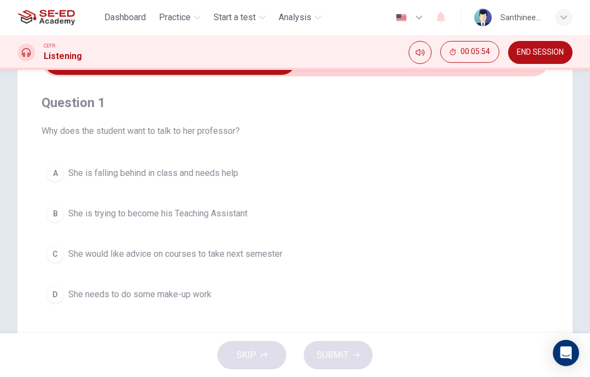
scroll to position [76, 0]
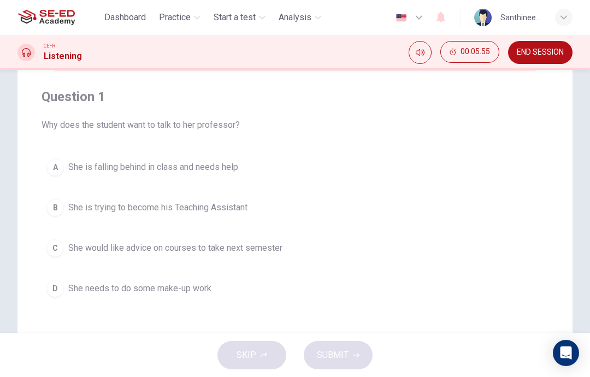
click at [255, 251] on span "She would like advice on courses to take next semester" at bounding box center [175, 248] width 214 height 13
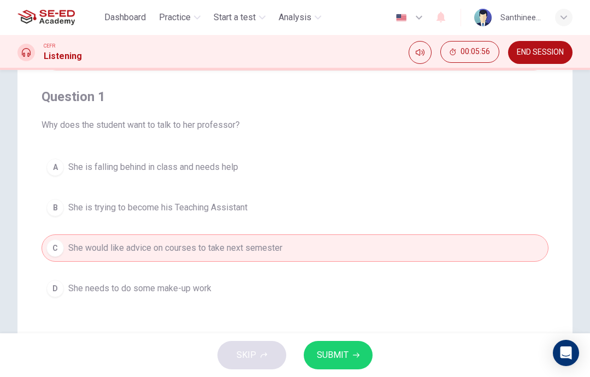
click at [333, 359] on span "SUBMIT" at bounding box center [333, 355] width 32 height 15
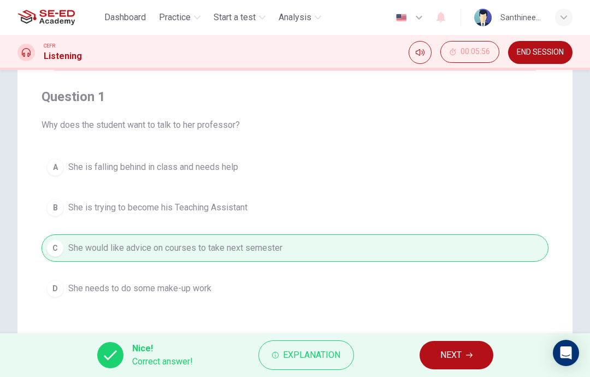
click at [447, 351] on span "NEXT" at bounding box center [451, 355] width 21 height 15
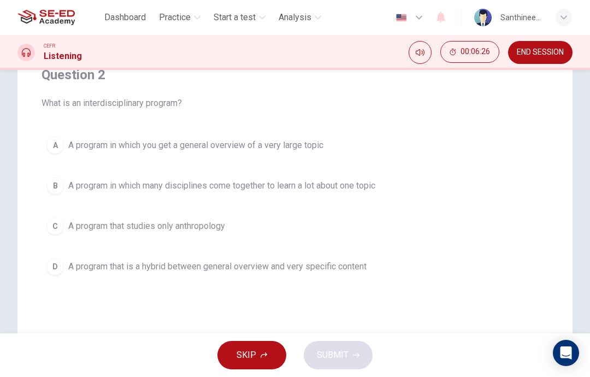
scroll to position [96, 0]
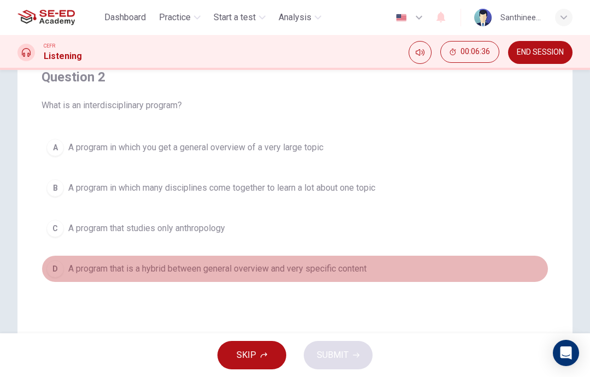
click at [269, 261] on button "D A program that is a hybrid between general overview and very specific content" at bounding box center [295, 268] width 507 height 27
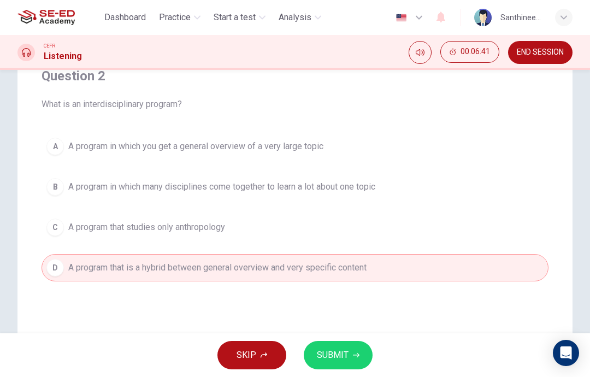
scroll to position [92, 0]
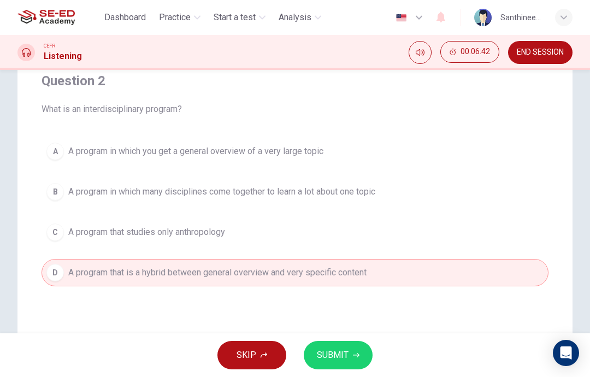
click at [351, 357] on button "SUBMIT" at bounding box center [338, 355] width 69 height 28
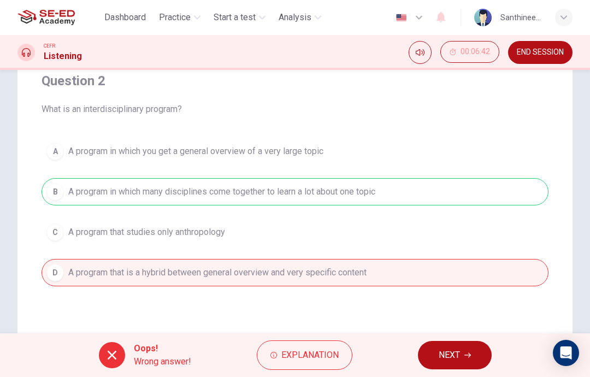
click at [450, 367] on button "NEXT" at bounding box center [455, 355] width 74 height 28
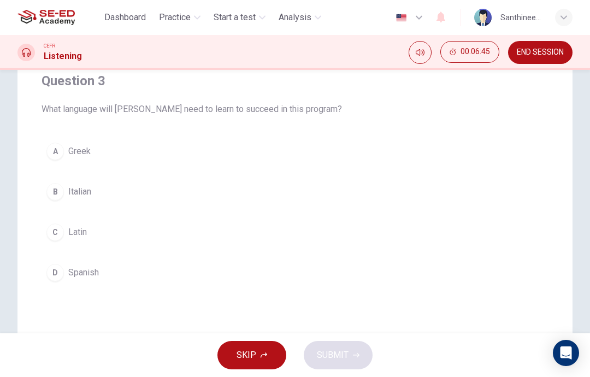
click at [258, 159] on button "A Greek" at bounding box center [295, 151] width 507 height 27
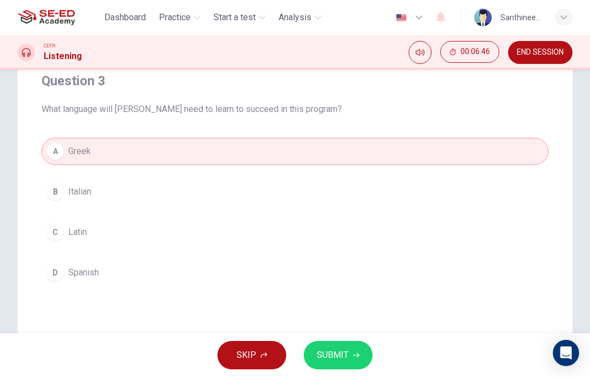
click at [327, 359] on span "SUBMIT" at bounding box center [333, 355] width 32 height 15
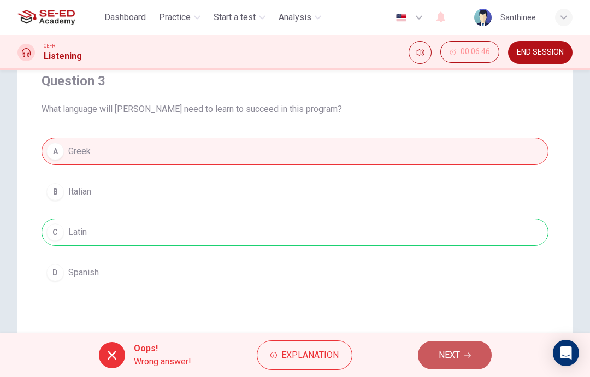
click at [443, 351] on span "NEXT" at bounding box center [449, 355] width 21 height 15
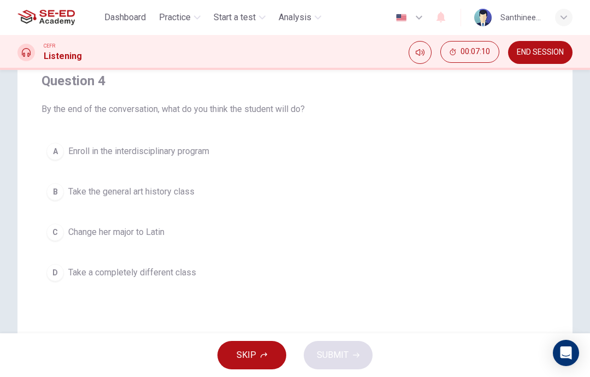
click at [348, 163] on button "A Enroll in the interdisciplinary program" at bounding box center [295, 151] width 507 height 27
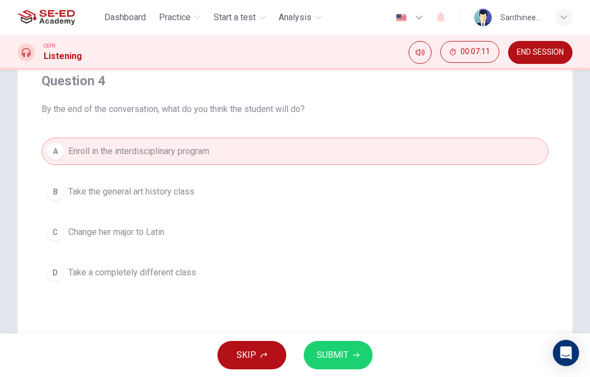
click at [348, 362] on span "SUBMIT" at bounding box center [333, 355] width 32 height 15
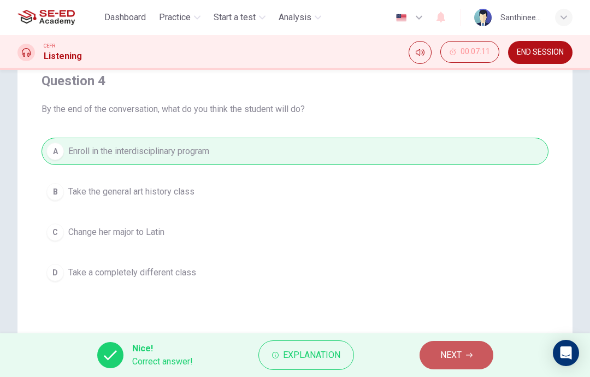
click at [450, 355] on span "NEXT" at bounding box center [451, 355] width 21 height 15
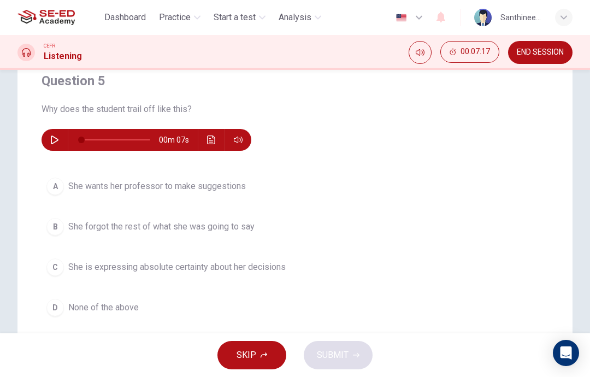
click at [54, 142] on icon "button" at bounding box center [54, 140] width 9 height 9
type input "0"
click at [185, 277] on button "C She is expressing absolute certainty about her decisions" at bounding box center [295, 267] width 507 height 27
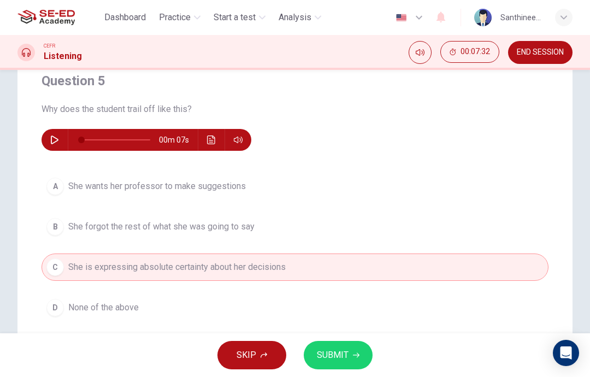
click at [339, 360] on span "SUBMIT" at bounding box center [333, 355] width 32 height 15
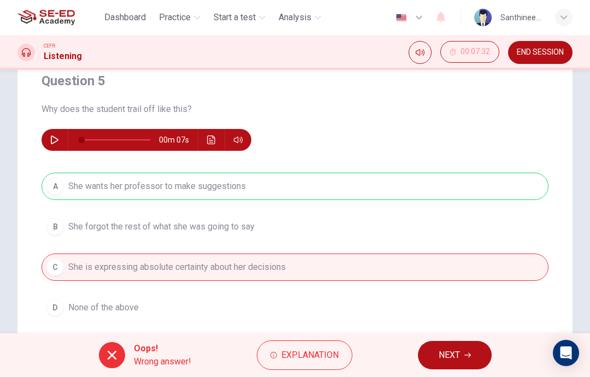
click at [462, 352] on button "NEXT" at bounding box center [455, 355] width 74 height 28
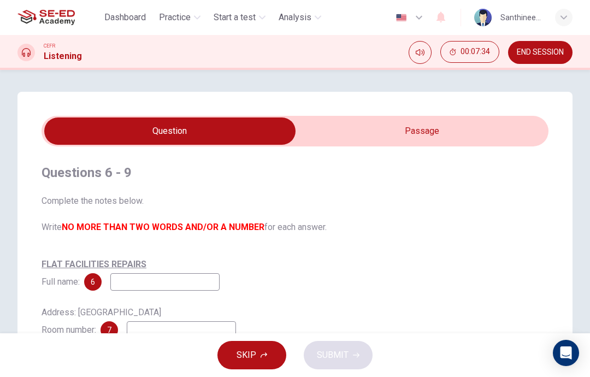
click at [444, 132] on input "checkbox" at bounding box center [170, 131] width 761 height 27
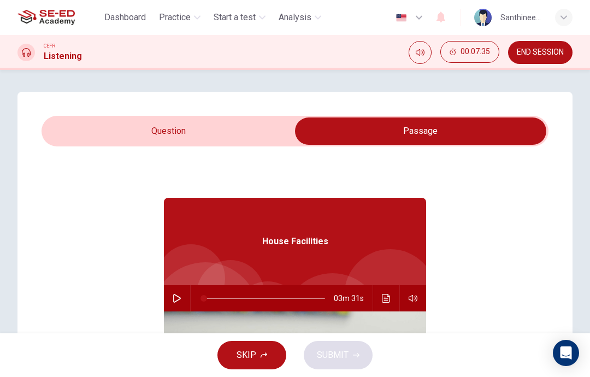
click at [251, 129] on input "checkbox" at bounding box center [420, 131] width 761 height 27
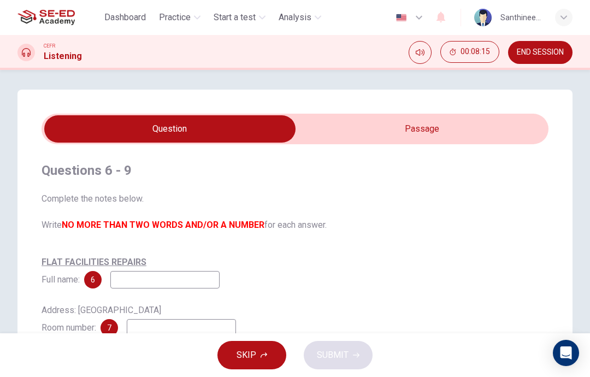
scroll to position [1, 0]
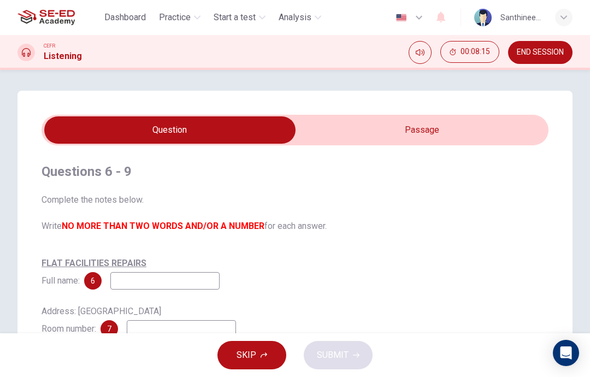
click at [419, 131] on input "checkbox" at bounding box center [170, 129] width 761 height 27
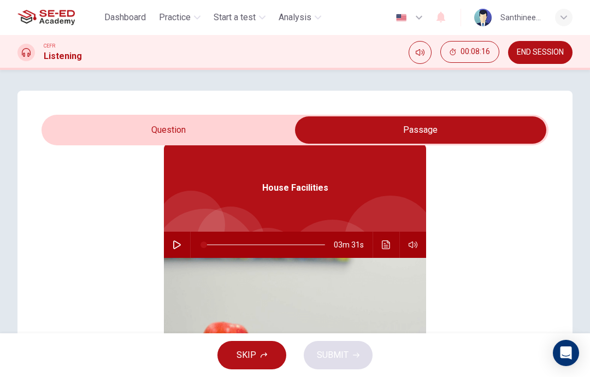
scroll to position [53, 0]
click at [232, 125] on input "checkbox" at bounding box center [420, 129] width 761 height 27
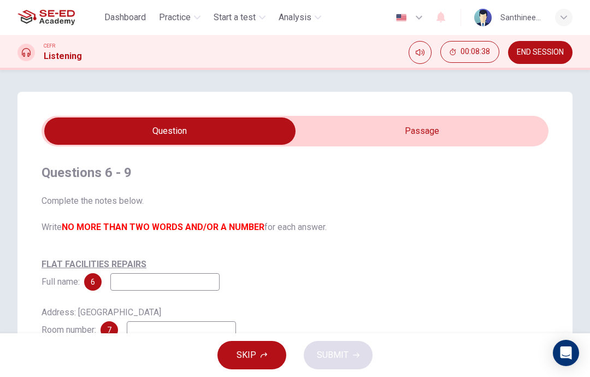
scroll to position [0, 0]
click at [415, 134] on input "checkbox" at bounding box center [170, 131] width 761 height 27
checkbox input "true"
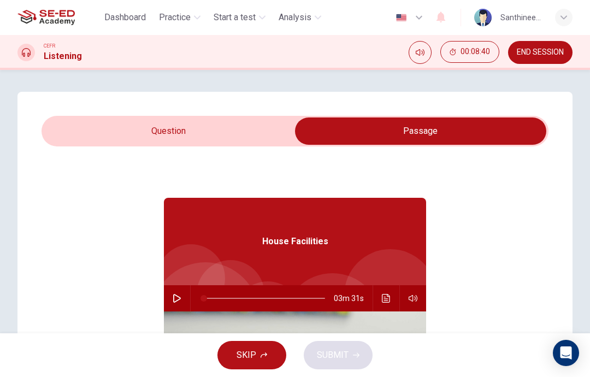
scroll to position [9, 0]
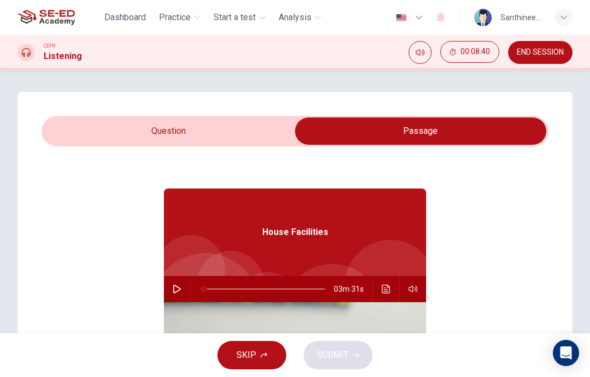
click at [178, 290] on icon "button" at bounding box center [177, 289] width 9 height 9
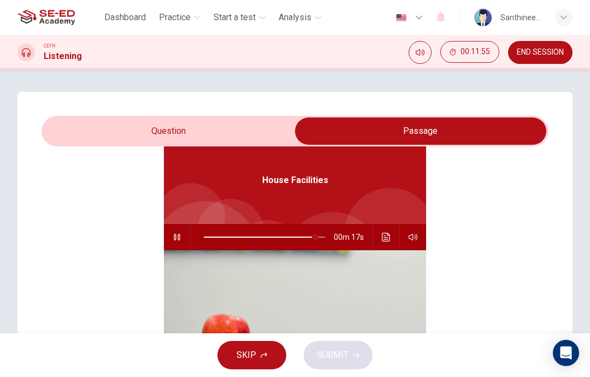
scroll to position [0, 0]
type input "97"
click at [198, 136] on input "checkbox" at bounding box center [420, 131] width 761 height 27
checkbox input "false"
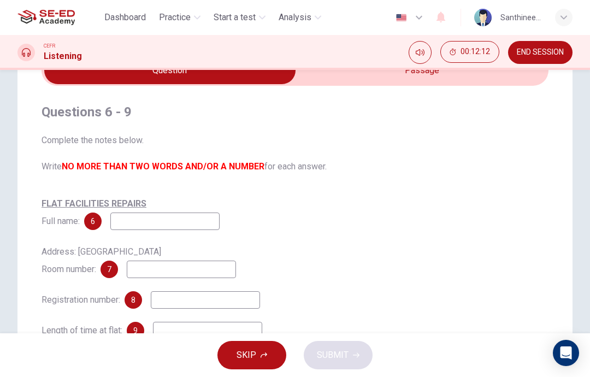
scroll to position [58, 0]
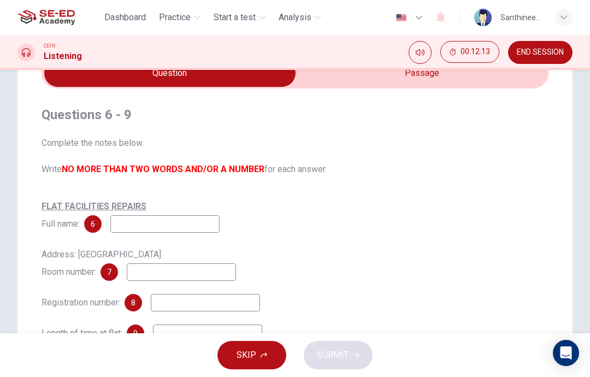
click at [202, 229] on input at bounding box center [164, 223] width 109 height 17
type input "Cavin green"
click at [225, 268] on input at bounding box center [181, 271] width 109 height 17
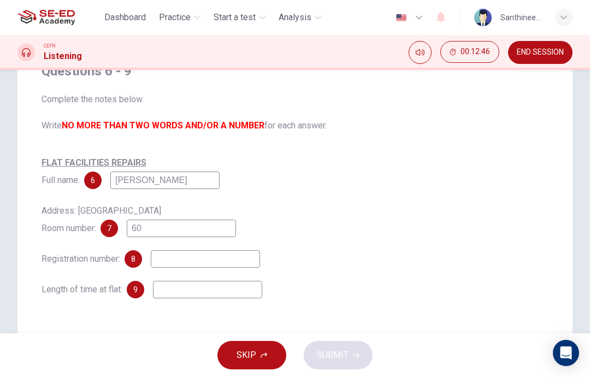
scroll to position [102, 0]
type input "60"
click at [249, 264] on input at bounding box center [205, 258] width 109 height 17
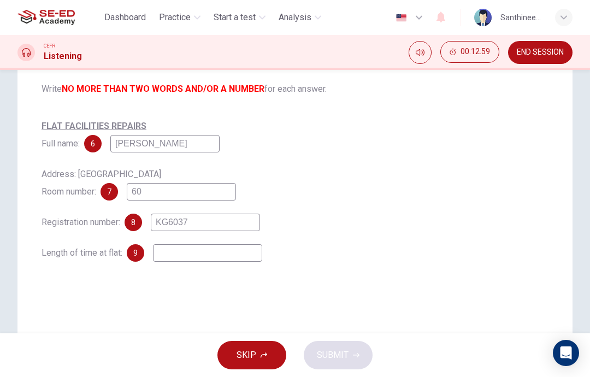
scroll to position [149, 0]
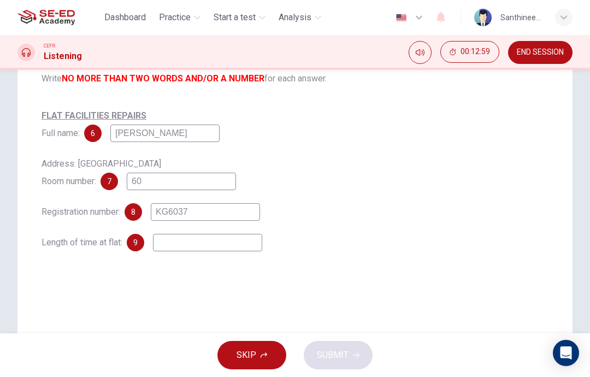
type input "KG6037"
click at [253, 247] on input at bounding box center [207, 242] width 109 height 17
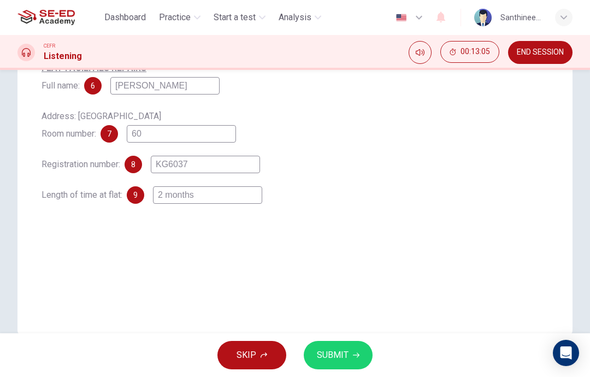
scroll to position [202, 0]
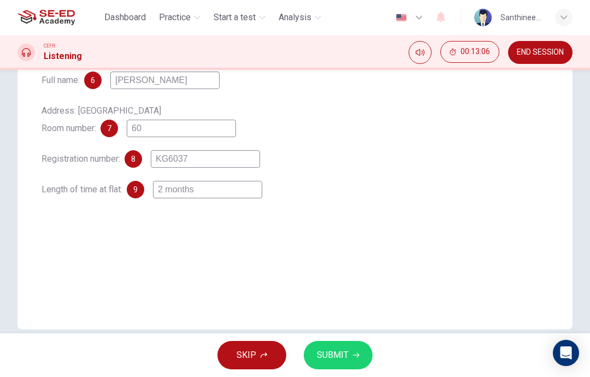
type input "2 months"
click at [550, 201] on div "Questions 6 - 9 Complete the notes below. Write NO MORE THAN TWO WORDS AND/OR A…" at bounding box center [294, 109] width 555 height 439
click at [336, 346] on button "SUBMIT" at bounding box center [338, 355] width 69 height 28
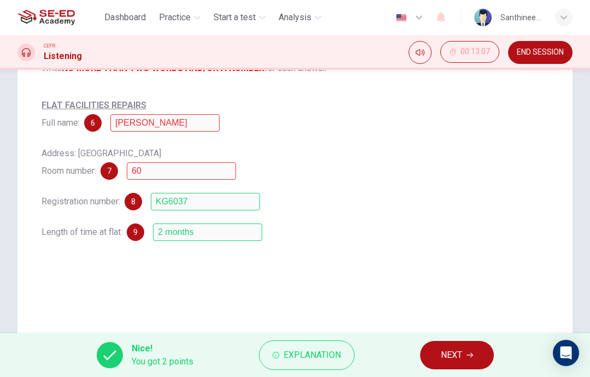
scroll to position [120, 0]
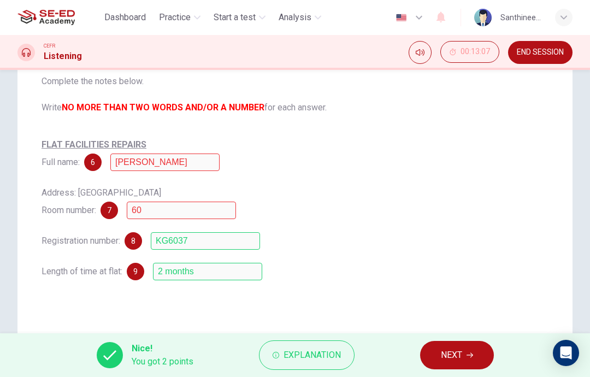
click at [109, 209] on div "7" at bounding box center [109, 210] width 17 height 17
click at [108, 160] on div "6 Cavin green" at bounding box center [152, 162] width 136 height 17
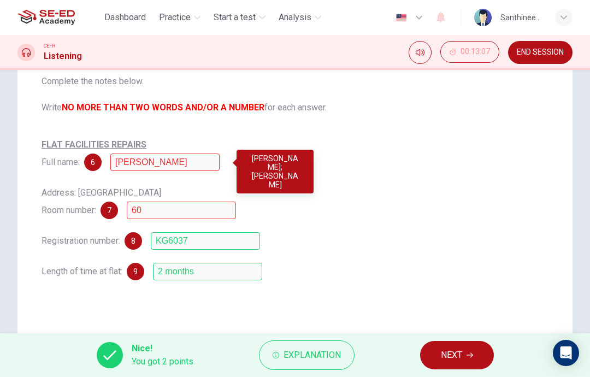
click at [444, 351] on span "NEXT" at bounding box center [451, 355] width 21 height 15
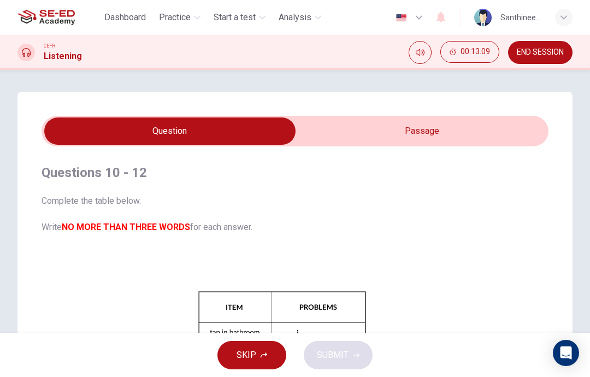
scroll to position [0, 0]
click at [479, 136] on input "checkbox" at bounding box center [170, 131] width 761 height 27
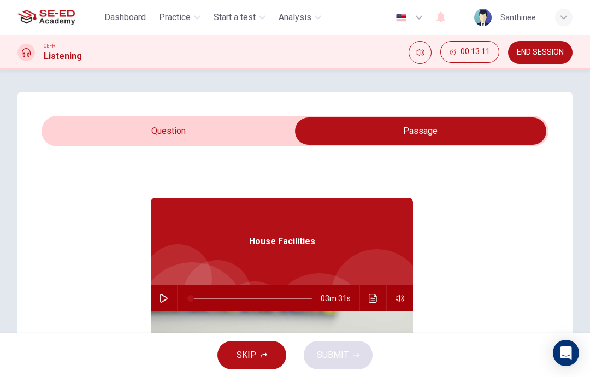
click at [232, 124] on input "checkbox" at bounding box center [420, 131] width 761 height 27
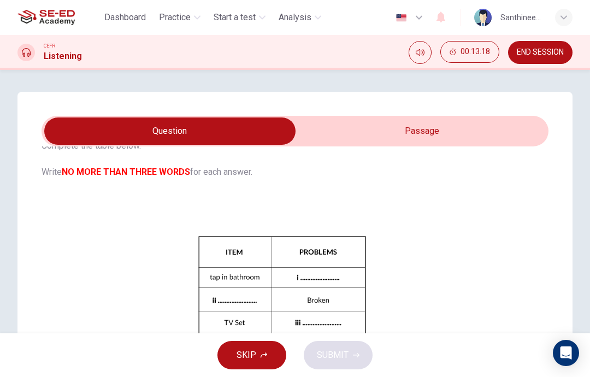
scroll to position [55, 0]
click at [426, 252] on div "Click to Zoom" at bounding box center [282, 295] width 481 height 189
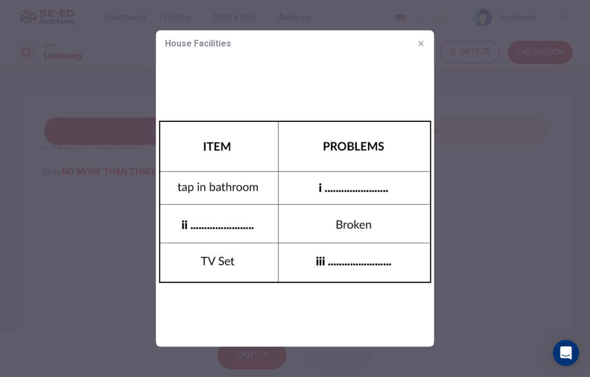
click at [480, 200] on div at bounding box center [295, 188] width 590 height 377
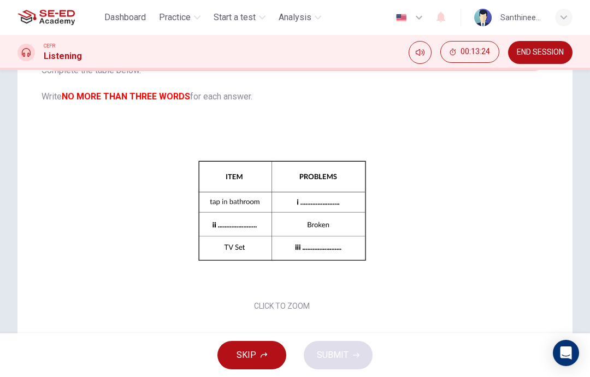
scroll to position [78, 0]
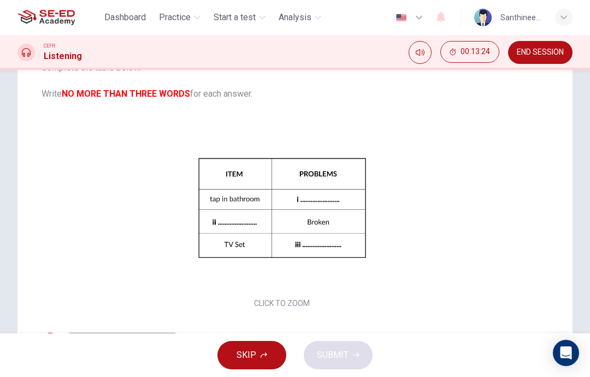
click at [424, 266] on div "Click to Zoom" at bounding box center [282, 216] width 481 height 189
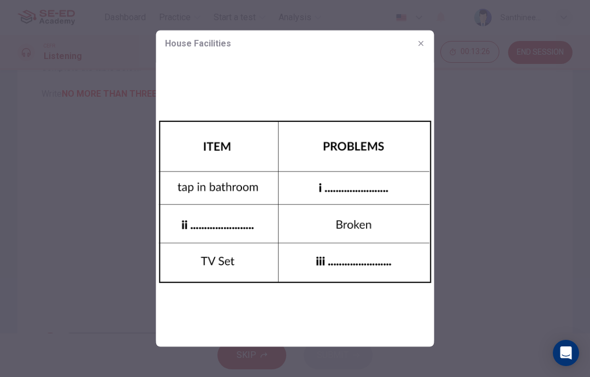
click at [480, 201] on div at bounding box center [295, 188] width 590 height 377
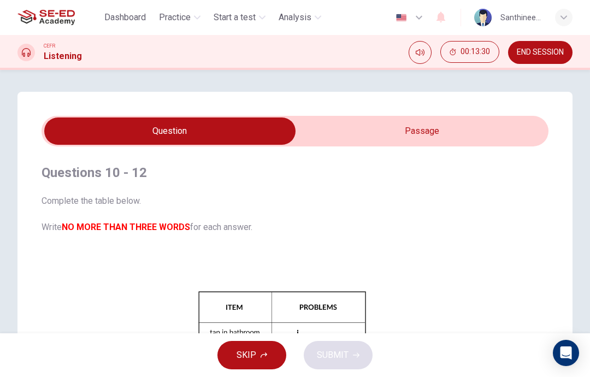
scroll to position [0, 0]
click at [432, 144] on input "checkbox" at bounding box center [170, 131] width 761 height 27
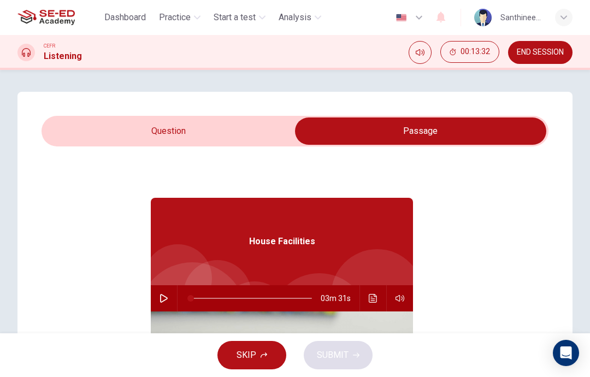
click at [262, 137] on input "checkbox" at bounding box center [420, 131] width 761 height 27
checkbox input "false"
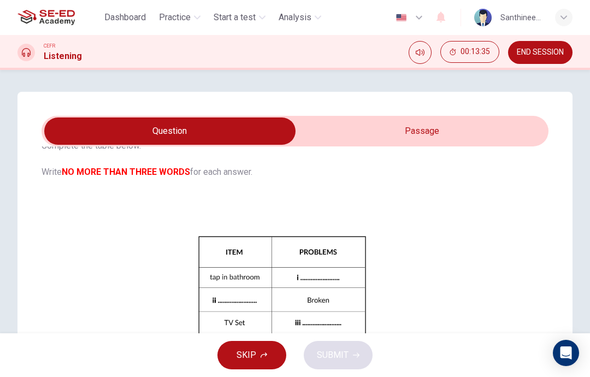
scroll to position [55, 0]
click at [516, 197] on div "Complete the table below. Write NO MORE THAN THREE WORDS for each answer. CLICK…" at bounding box center [282, 264] width 481 height 250
click at [480, 208] on div "Click to Zoom" at bounding box center [282, 295] width 481 height 189
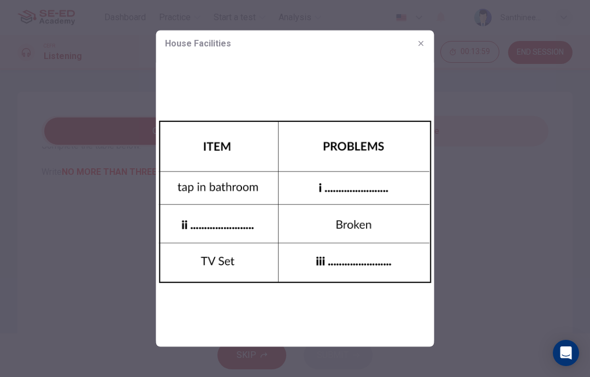
click at [467, 174] on div at bounding box center [295, 188] width 590 height 377
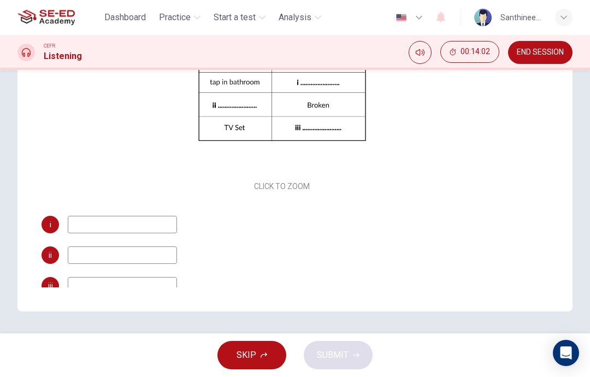
scroll to position [53, 0]
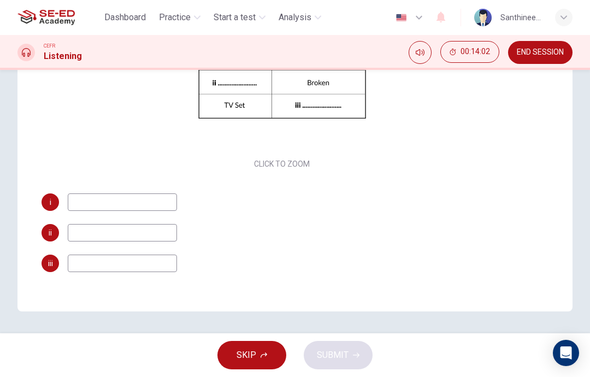
click at [168, 202] on input at bounding box center [122, 202] width 109 height 17
type input "Broken"
click at [160, 259] on input at bounding box center [122, 263] width 109 height 17
type input "Broken"
click at [160, 232] on input at bounding box center [122, 232] width 109 height 17
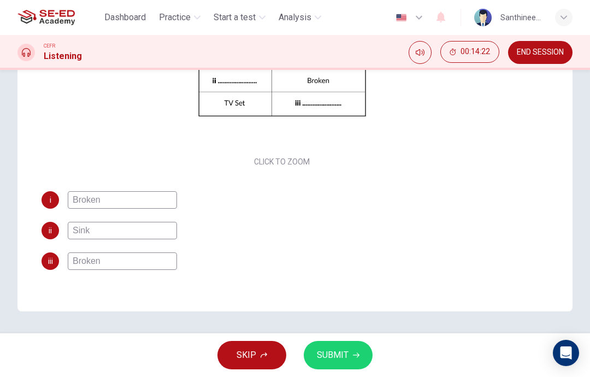
scroll to position [55, 0]
type input "Sink"
click at [333, 343] on button "SUBMIT" at bounding box center [338, 355] width 69 height 28
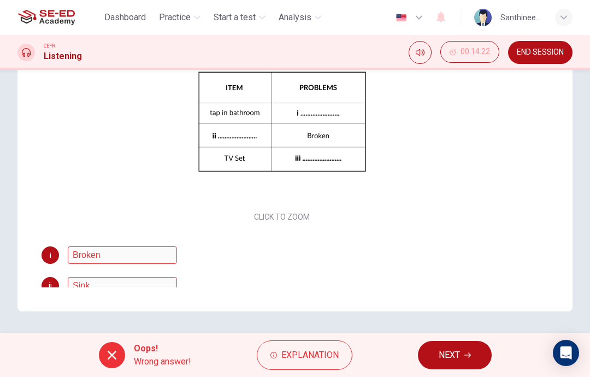
scroll to position [0, 0]
click at [451, 356] on span "NEXT" at bounding box center [449, 355] width 21 height 15
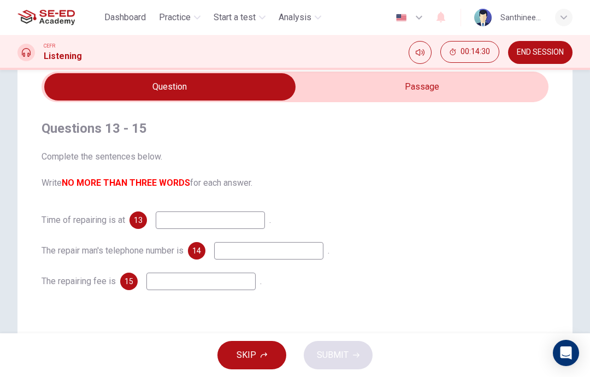
scroll to position [44, 0]
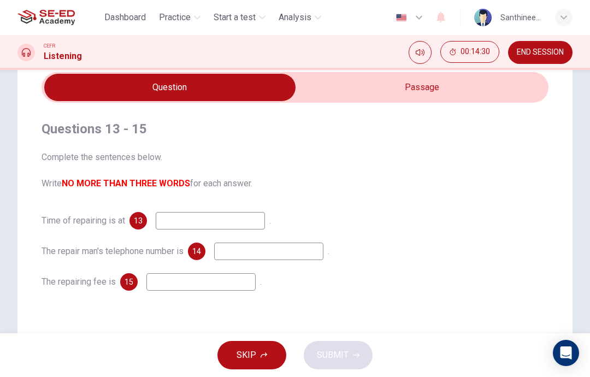
click at [226, 226] on input at bounding box center [210, 220] width 109 height 17
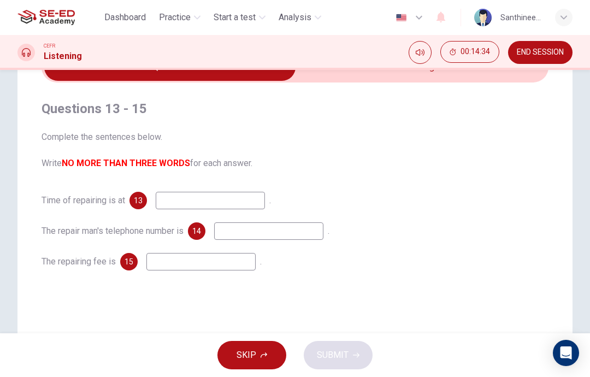
scroll to position [67, 0]
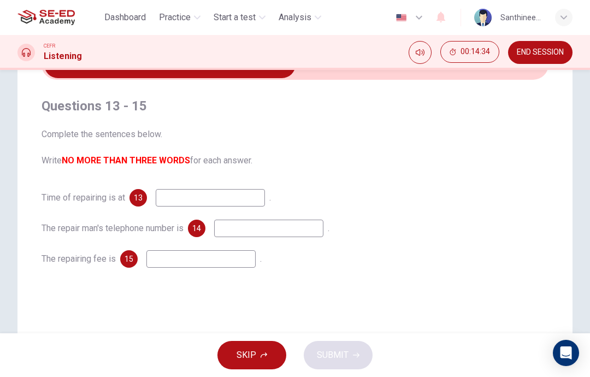
click at [263, 232] on input at bounding box center [268, 228] width 109 height 17
click at [225, 258] on input at bounding box center [200, 258] width 109 height 17
click at [231, 199] on input at bounding box center [210, 197] width 109 height 17
click at [265, 227] on input at bounding box center [268, 228] width 109 height 17
click at [204, 264] on input at bounding box center [200, 258] width 109 height 17
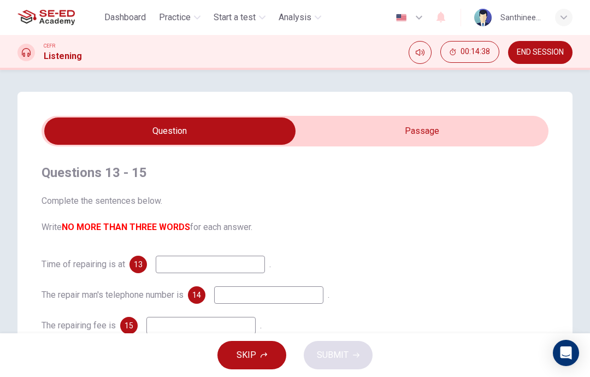
scroll to position [0, 0]
click at [543, 56] on span "END SESSION" at bounding box center [540, 52] width 47 height 9
